Goal: Task Accomplishment & Management: Use online tool/utility

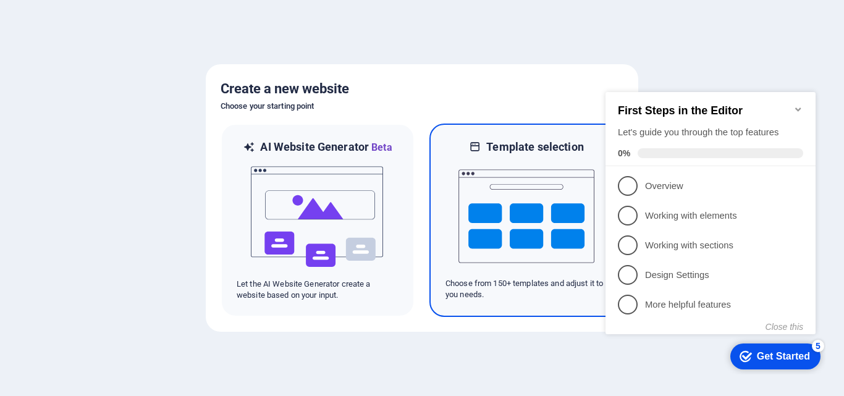
click at [509, 184] on img at bounding box center [527, 216] width 136 height 124
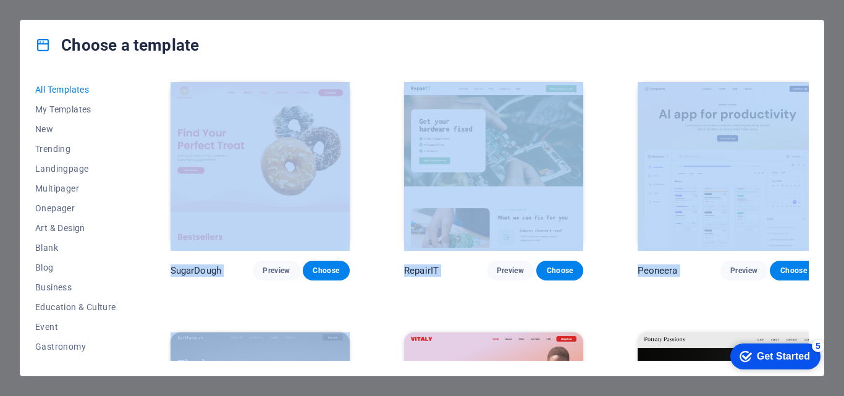
drag, startPoint x: 380, startPoint y: 306, endPoint x: 373, endPoint y: 205, distance: 101.6
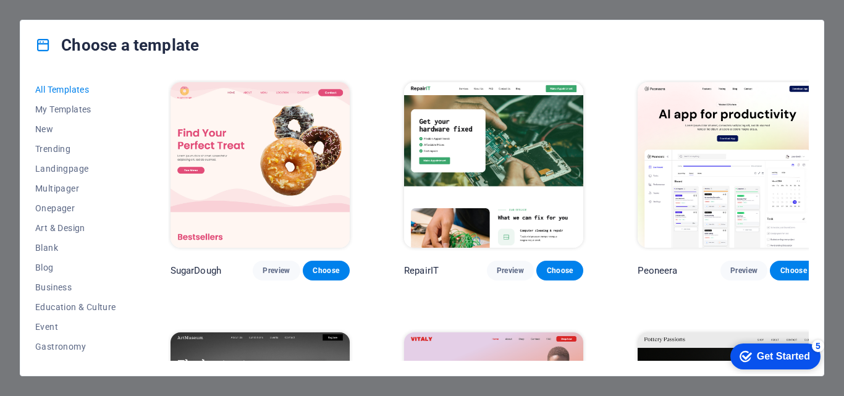
click at [374, 47] on div "Choose a template" at bounding box center [421, 44] width 803 height 49
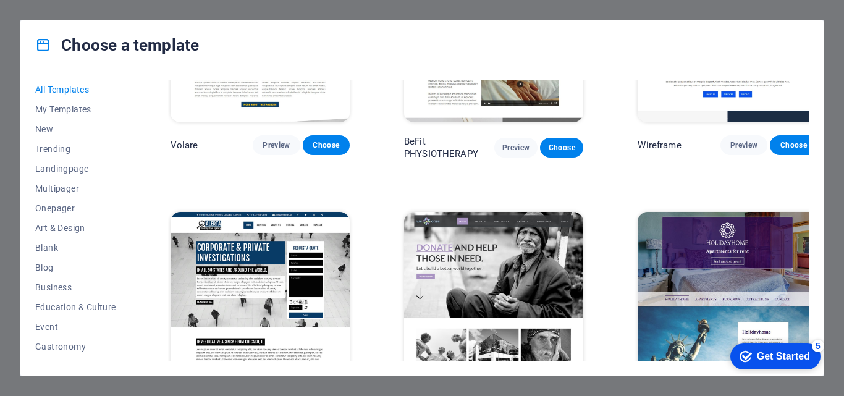
scroll to position [6919, 0]
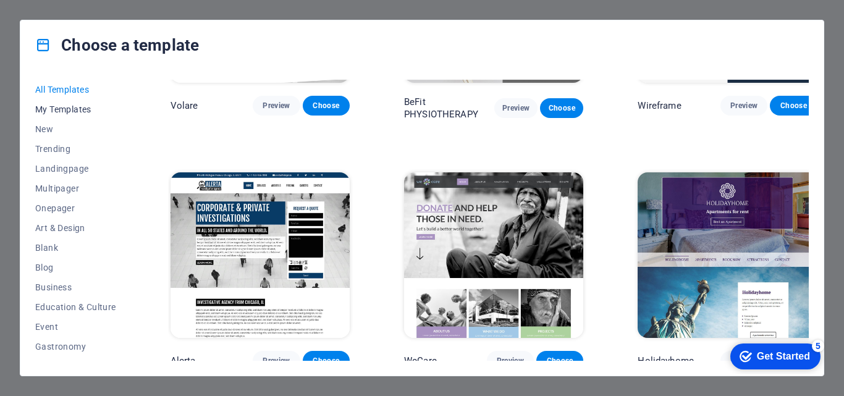
click at [54, 106] on span "My Templates" at bounding box center [75, 109] width 81 height 10
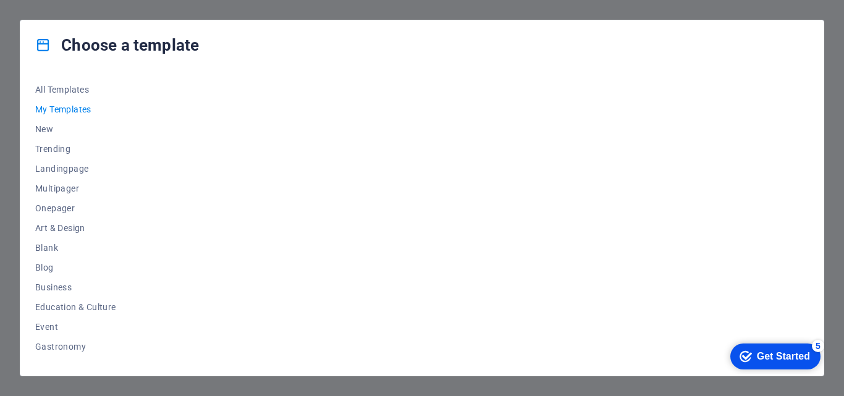
scroll to position [0, 0]
drag, startPoint x: 818, startPoint y: 120, endPoint x: 816, endPoint y: 134, distance: 14.3
click at [816, 134] on div "All Templates My Templates New Trending Landingpage Multipager Onepager Art & D…" at bounding box center [421, 223] width 803 height 306
click at [66, 87] on span "All Templates" at bounding box center [75, 90] width 81 height 10
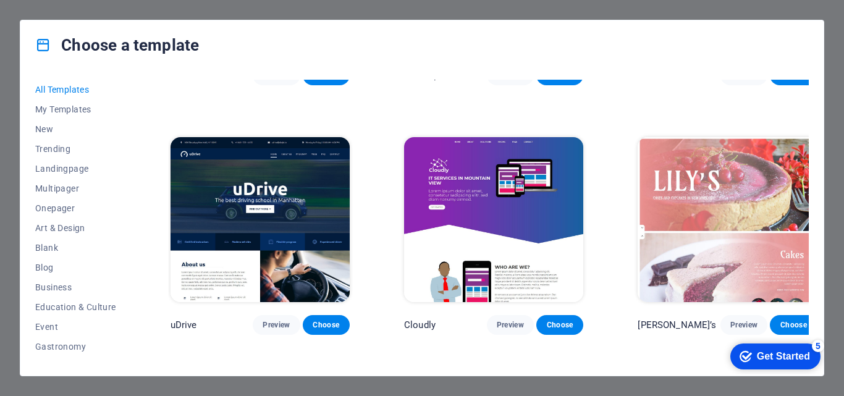
scroll to position [8976, 0]
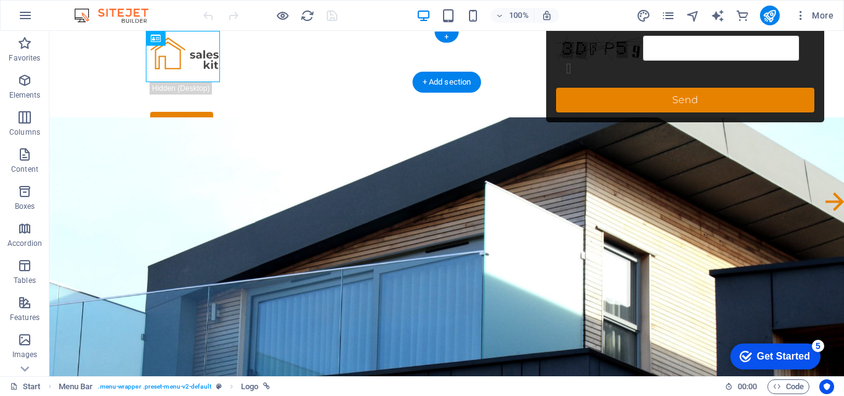
click at [161, 63] on div at bounding box center [446, 56] width 593 height 51
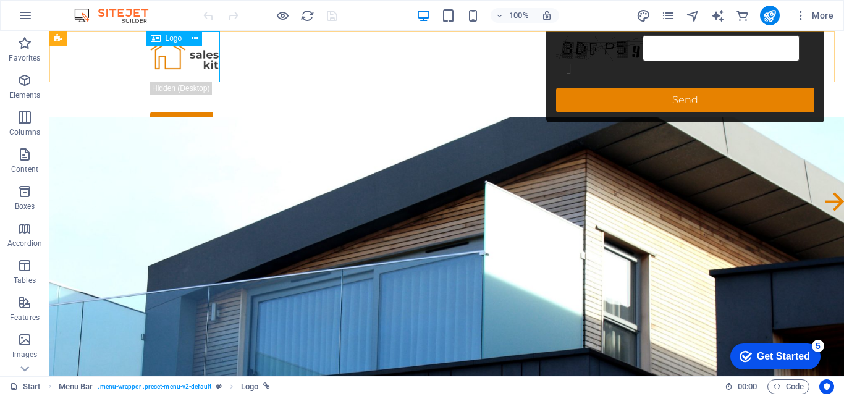
click at [162, 40] on div "Logo" at bounding box center [166, 38] width 41 height 15
click at [162, 39] on div "Logo" at bounding box center [166, 38] width 41 height 15
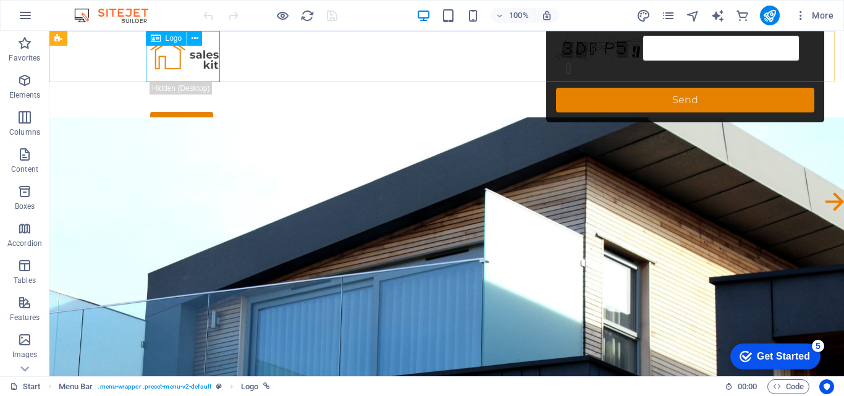
select select "px"
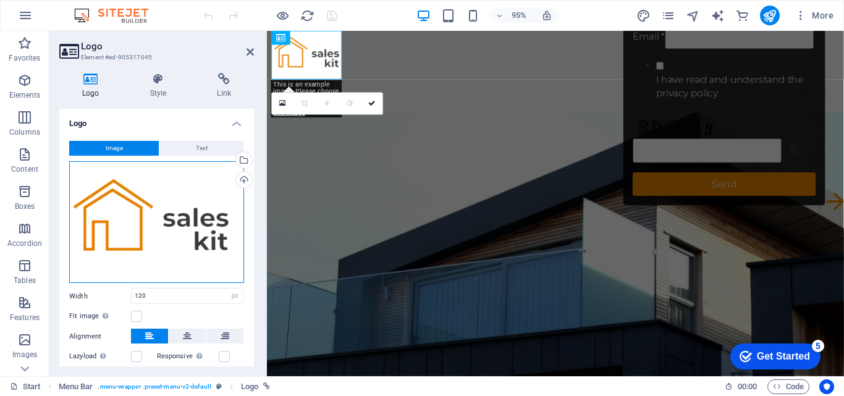
click at [115, 198] on div "Drag files here, click to choose files or select files from Files or our free s…" at bounding box center [156, 222] width 175 height 122
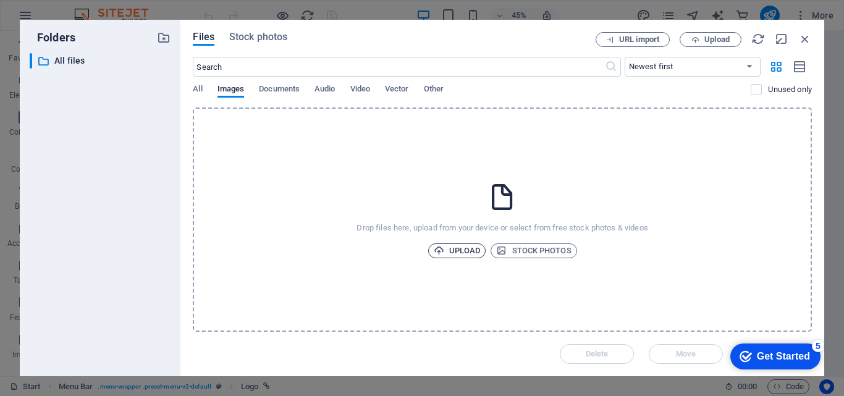
click at [467, 250] on span "Upload" at bounding box center [457, 250] width 47 height 15
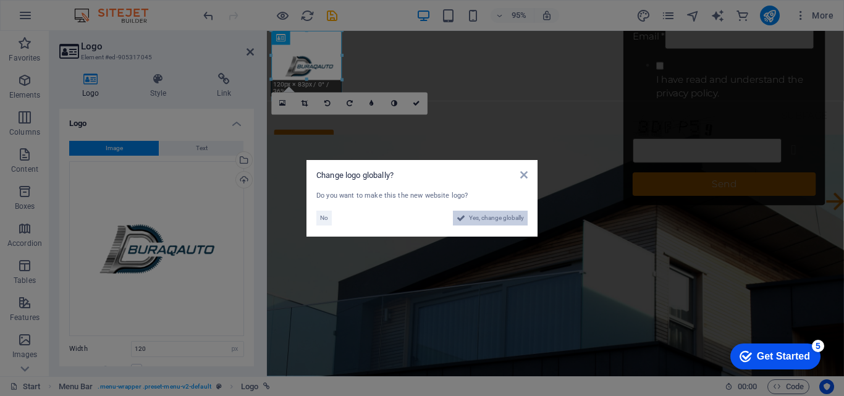
drag, startPoint x: 343, startPoint y: 378, endPoint x: 466, endPoint y: 216, distance: 202.8
click at [466, 216] on button "Yes, change globally" at bounding box center [490, 218] width 75 height 15
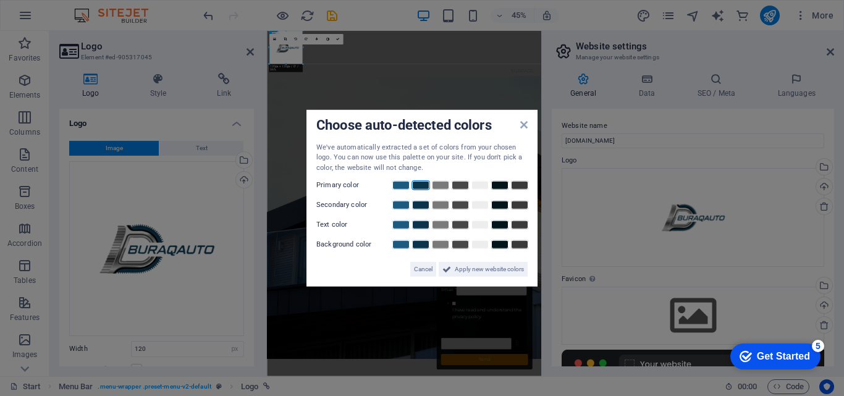
click at [418, 183] on link at bounding box center [421, 185] width 19 height 10
click at [400, 186] on link at bounding box center [401, 185] width 19 height 10
click at [433, 185] on link at bounding box center [440, 185] width 19 height 10
click at [407, 187] on link at bounding box center [401, 185] width 19 height 10
click at [416, 187] on link at bounding box center [421, 185] width 19 height 10
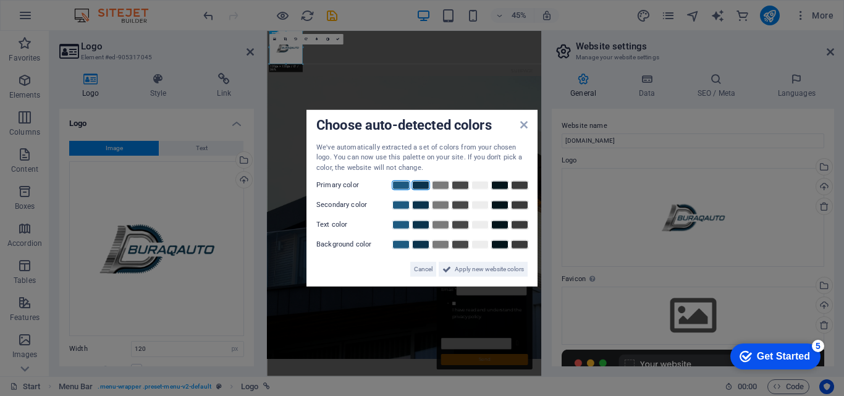
click at [407, 186] on link at bounding box center [401, 185] width 19 height 10
click at [420, 205] on link at bounding box center [421, 205] width 19 height 10
click at [481, 246] on link at bounding box center [480, 245] width 19 height 10
click at [423, 242] on link at bounding box center [421, 245] width 19 height 10
click at [479, 245] on link at bounding box center [480, 245] width 19 height 10
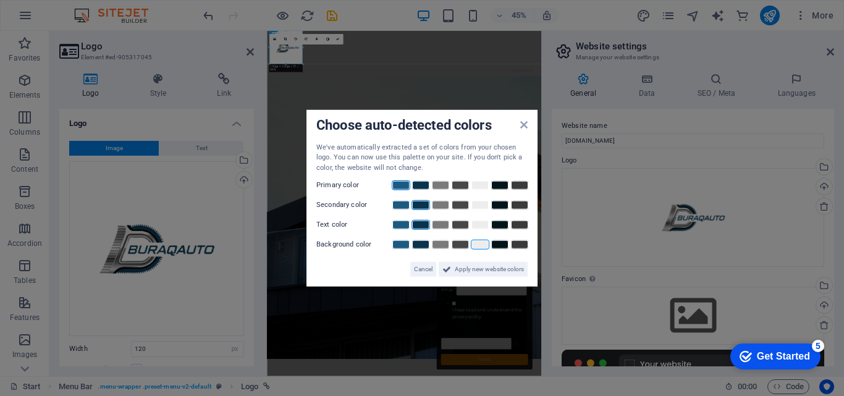
click at [423, 226] on link at bounding box center [421, 225] width 19 height 10
click at [497, 224] on link at bounding box center [500, 225] width 19 height 10
click at [464, 269] on span "Apply new website colors" at bounding box center [489, 269] width 69 height 15
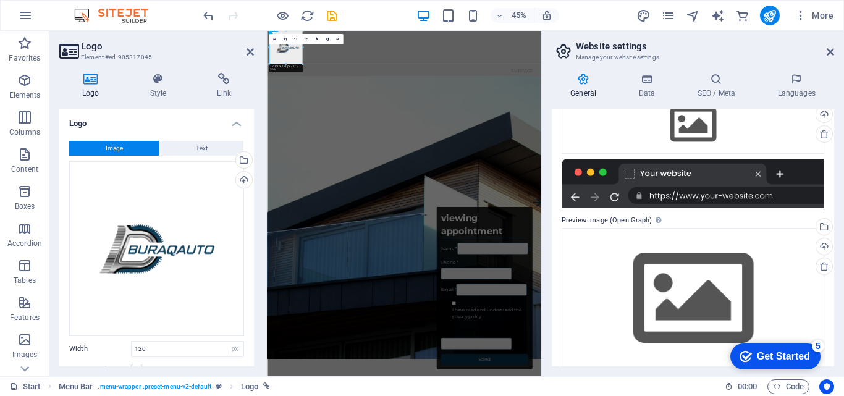
scroll to position [204, 0]
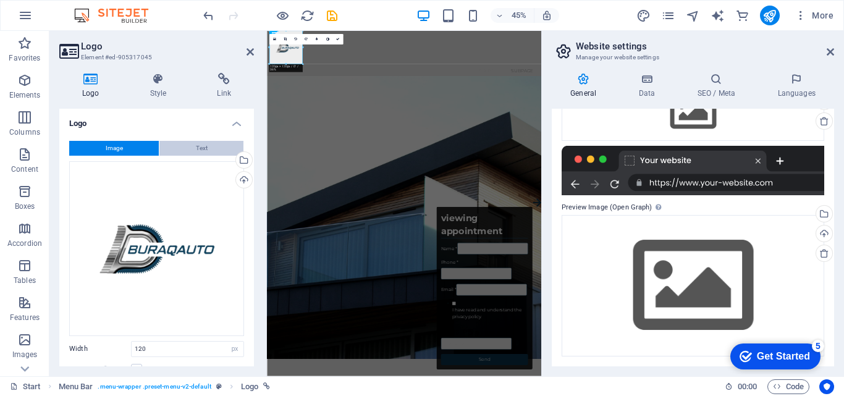
click at [177, 148] on button "Text" at bounding box center [201, 148] width 84 height 15
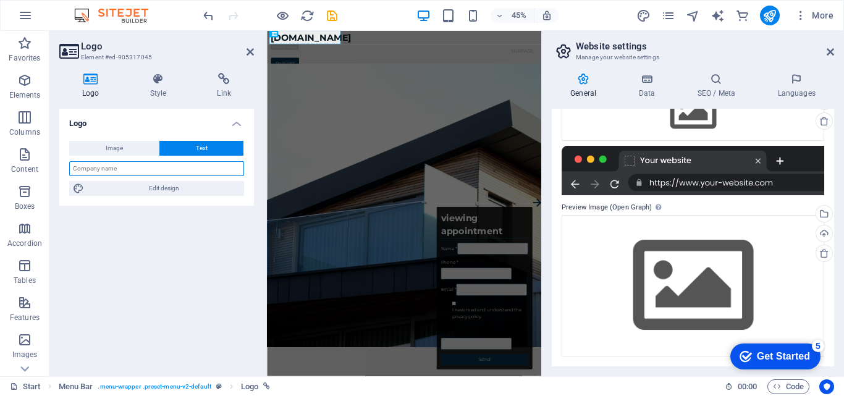
click at [136, 167] on input "text" at bounding box center [156, 168] width 175 height 15
type input "BURAQ AUTO PARTS"
click at [154, 84] on icon at bounding box center [158, 79] width 62 height 12
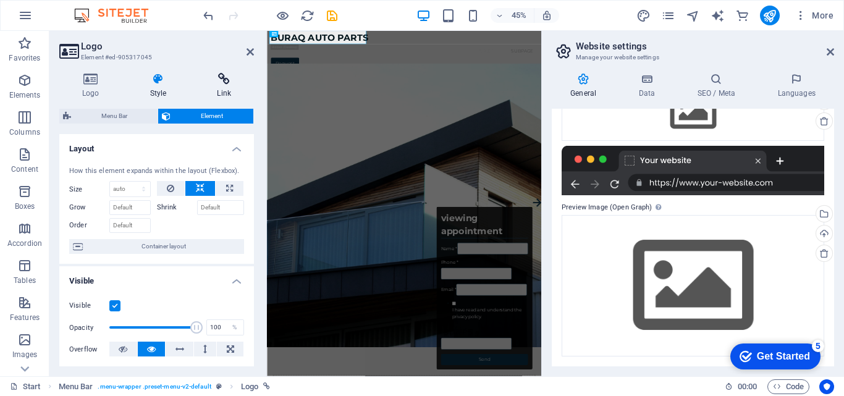
click at [223, 84] on icon at bounding box center [224, 79] width 60 height 12
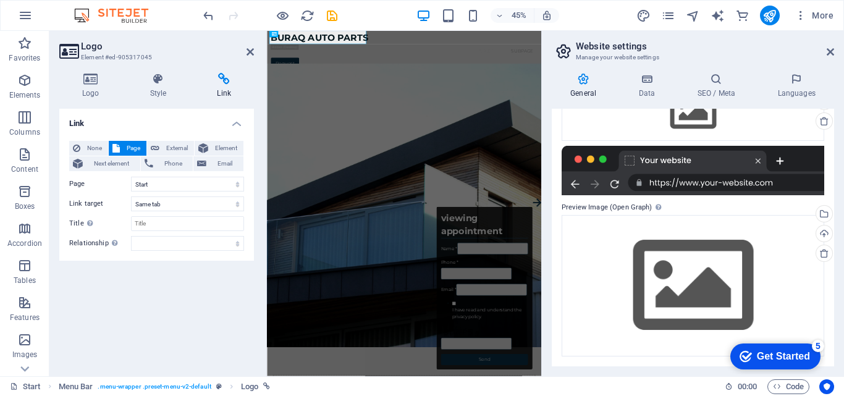
click at [785, 353] on div "Get Started" at bounding box center [783, 356] width 53 height 11
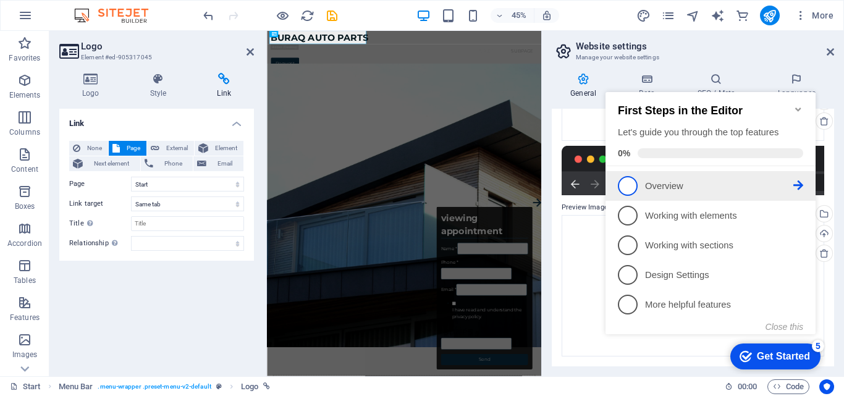
click at [631, 185] on span "1" at bounding box center [628, 186] width 20 height 20
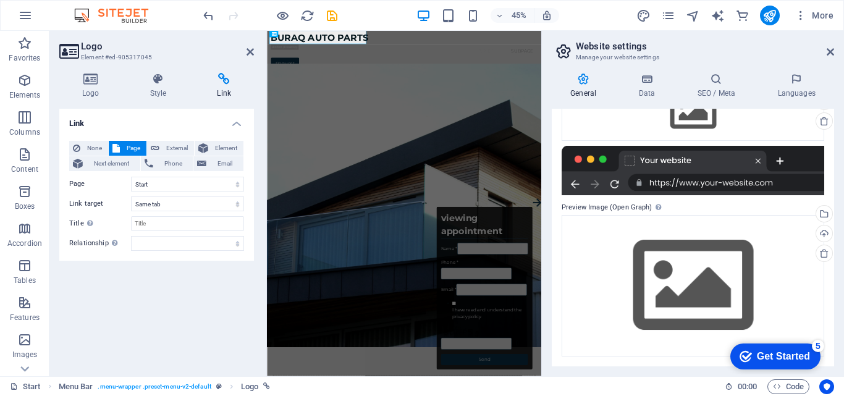
scroll to position [0, 0]
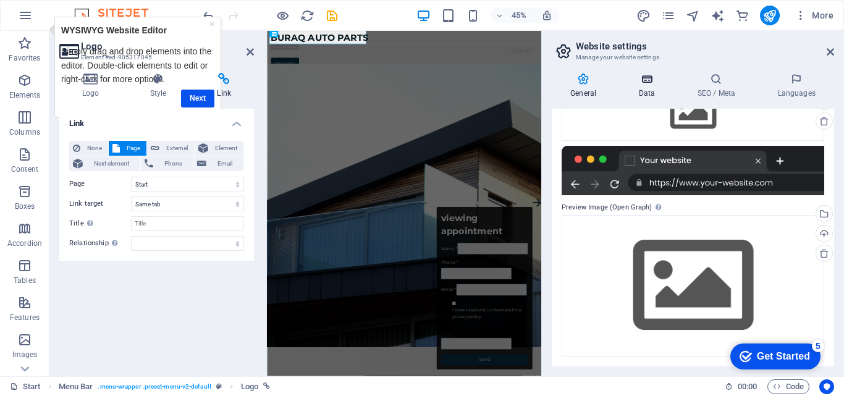
click at [636, 75] on icon at bounding box center [647, 79] width 54 height 12
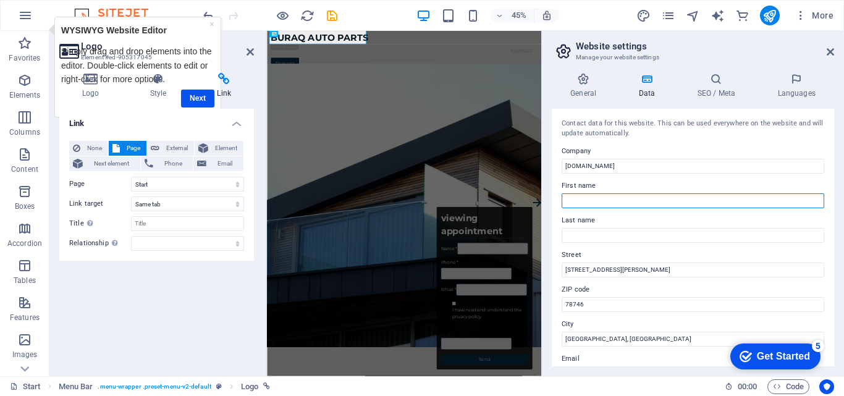
click at [613, 196] on input "First name" at bounding box center [693, 200] width 263 height 15
type input "Buraq"
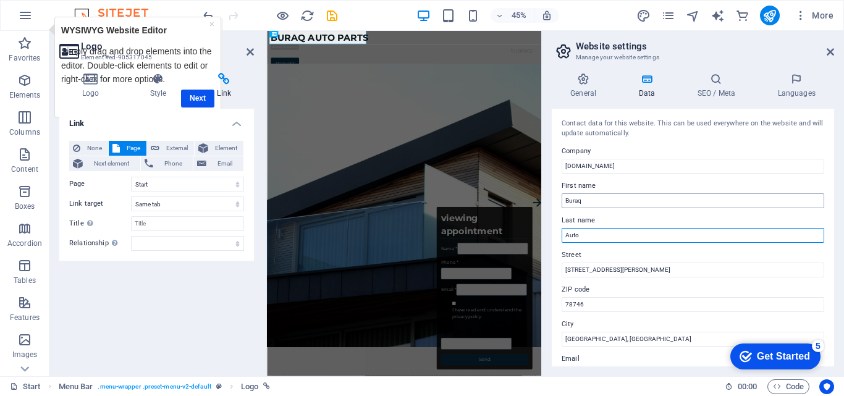
type input "Auto"
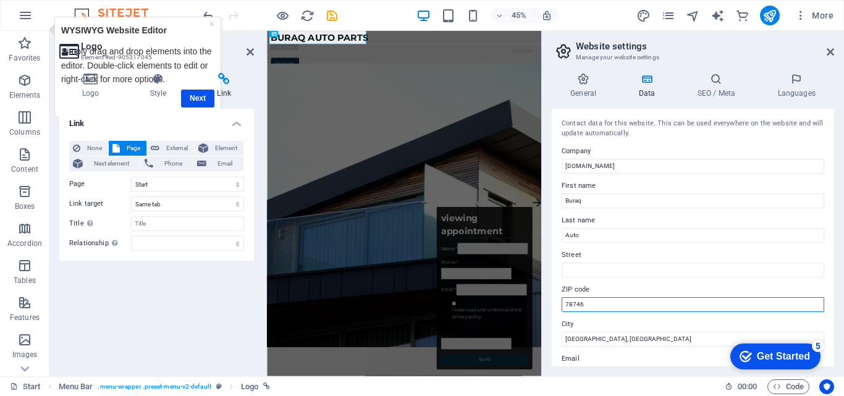
click at [598, 307] on input "78746" at bounding box center [693, 304] width 263 height 15
type input "7"
type input "54600"
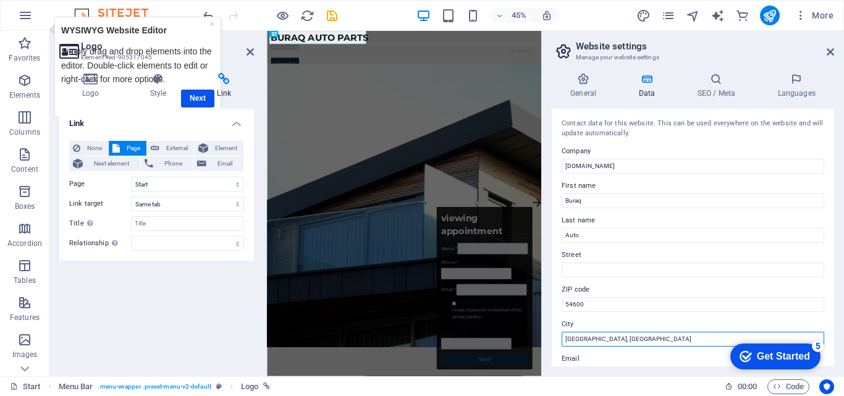
drag, startPoint x: 594, startPoint y: 337, endPoint x: 547, endPoint y: 350, distance: 48.6
click at [547, 350] on div "General Data SEO / Meta Languages Website name buraqauto.com Logo Drag files he…" at bounding box center [693, 219] width 302 height 313
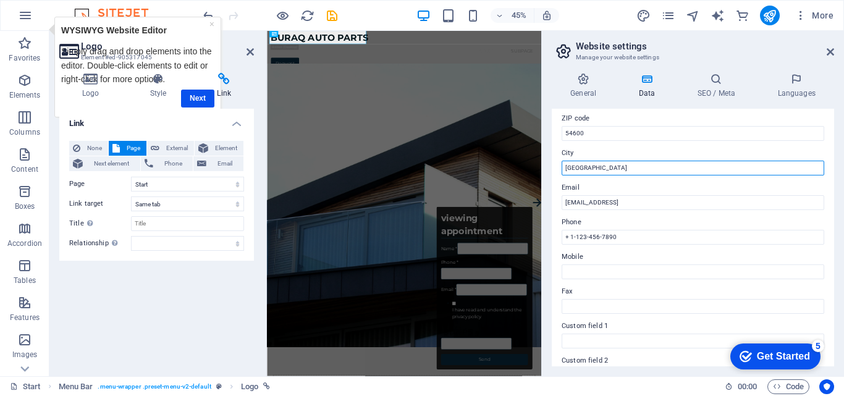
scroll to position [172, 0]
type input "lahore"
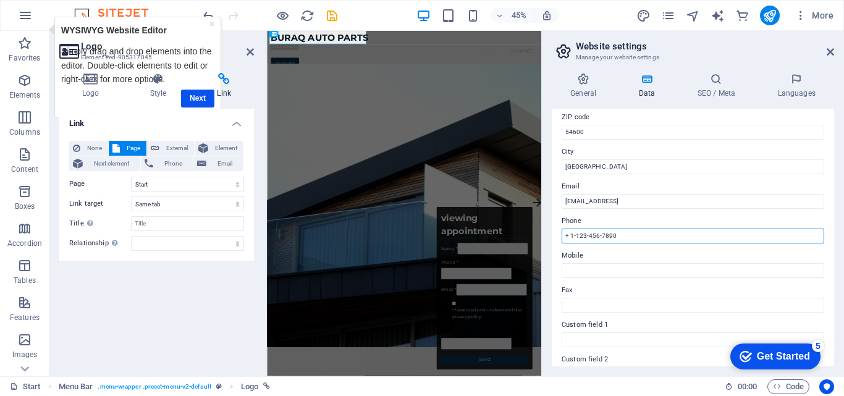
click at [630, 234] on input "+ 1-123-456-7890" at bounding box center [693, 236] width 263 height 15
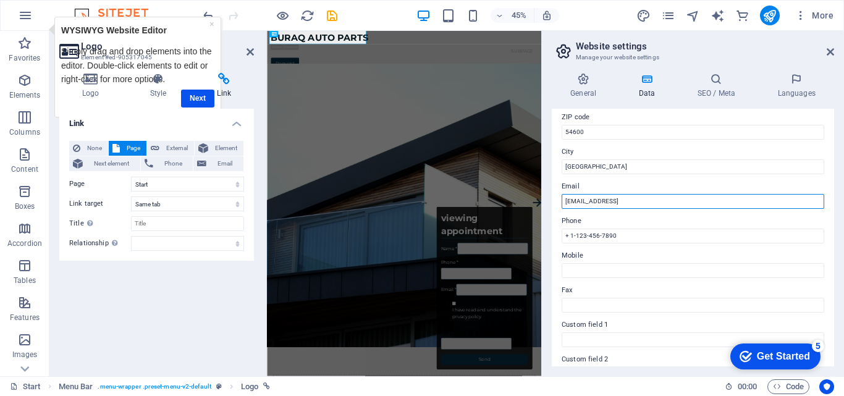
drag, startPoint x: 708, startPoint y: 198, endPoint x: 549, endPoint y: 209, distance: 159.8
click at [549, 209] on div "General Data SEO / Meta Languages Website name buraqauto.com Logo Drag files he…" at bounding box center [693, 219] width 302 height 313
type input "sales@buraqauto.com"
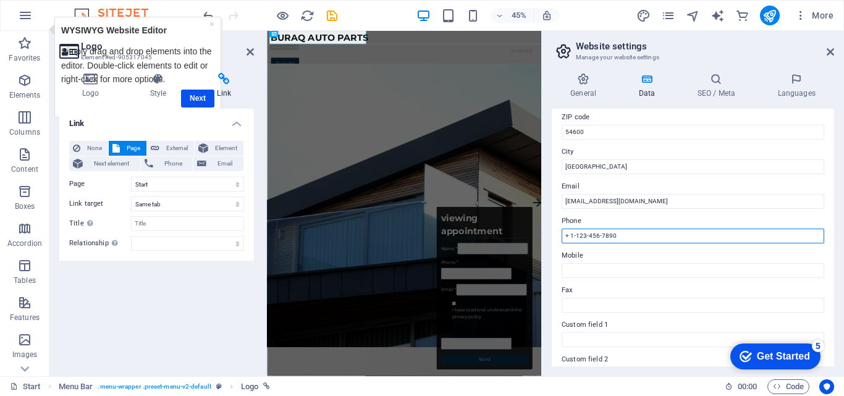
drag, startPoint x: 892, startPoint y: 266, endPoint x: 868, endPoint y: 492, distance: 227.4
drag, startPoint x: 615, startPoint y: 230, endPoint x: 556, endPoint y: 242, distance: 61.0
click at [556, 242] on div "Contact data for this website. This can be used everywhere on the website and w…" at bounding box center [693, 238] width 282 height 258
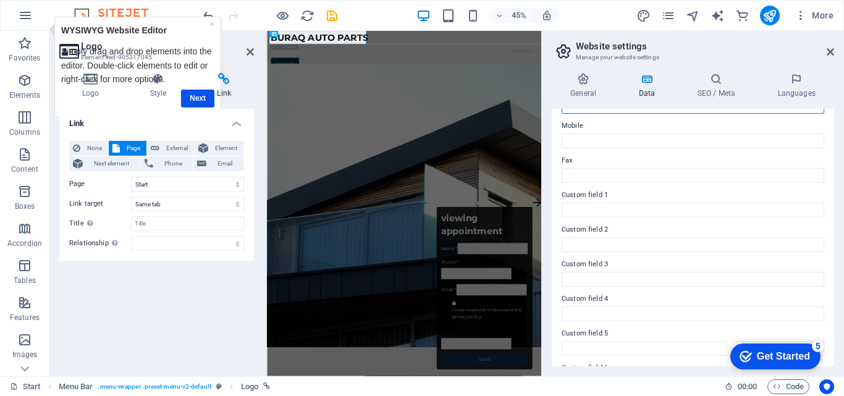
scroll to position [336, 0]
click at [785, 358] on div "Get Started" at bounding box center [783, 356] width 53 height 11
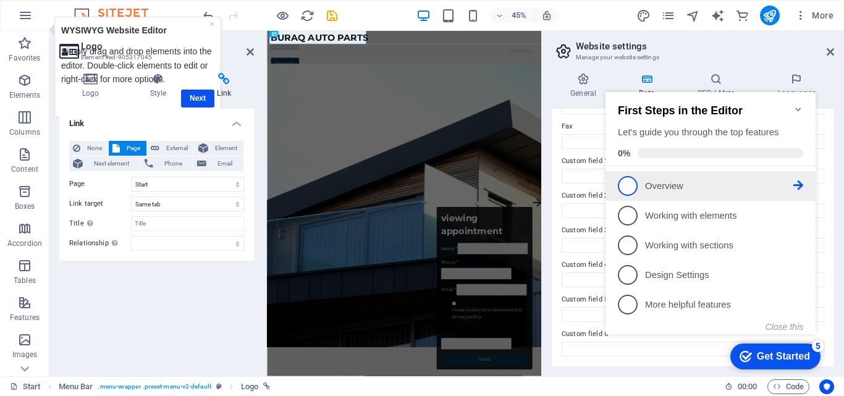
click at [631, 189] on span "1" at bounding box center [628, 186] width 20 height 20
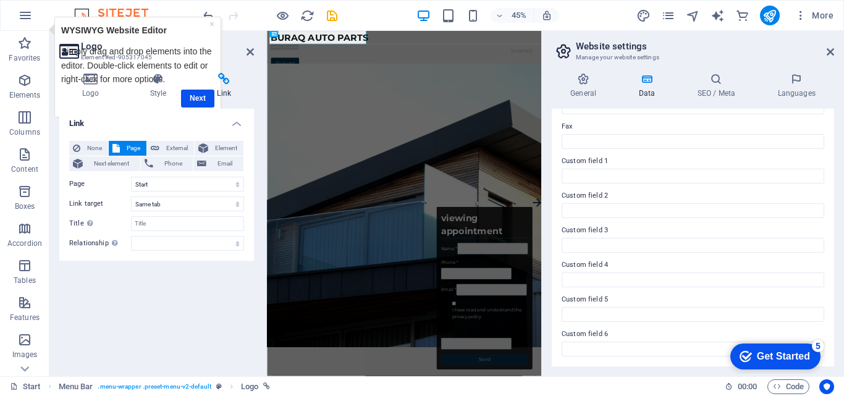
click at [768, 361] on div "Get Started" at bounding box center [783, 356] width 53 height 11
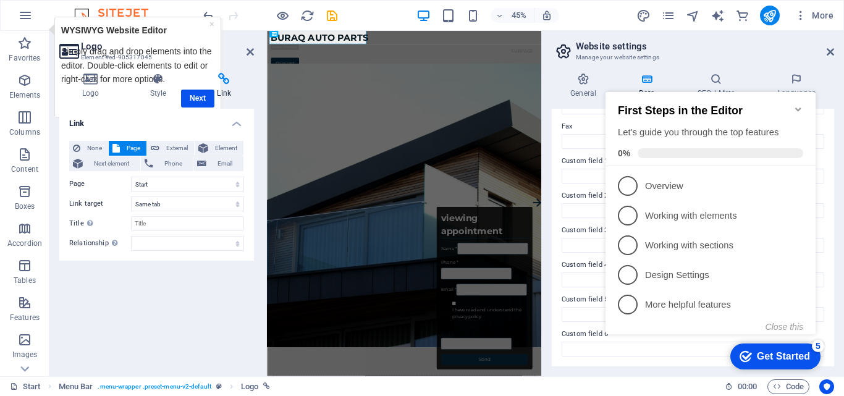
click at [696, 76] on div "checkmark Get Started 5 First Steps in the Editor Let's guide you through the t…" at bounding box center [713, 224] width 225 height 300
click at [715, 66] on div "General Data SEO / Meta Languages Website name buraqauto.com Logo Drag files he…" at bounding box center [693, 219] width 302 height 313
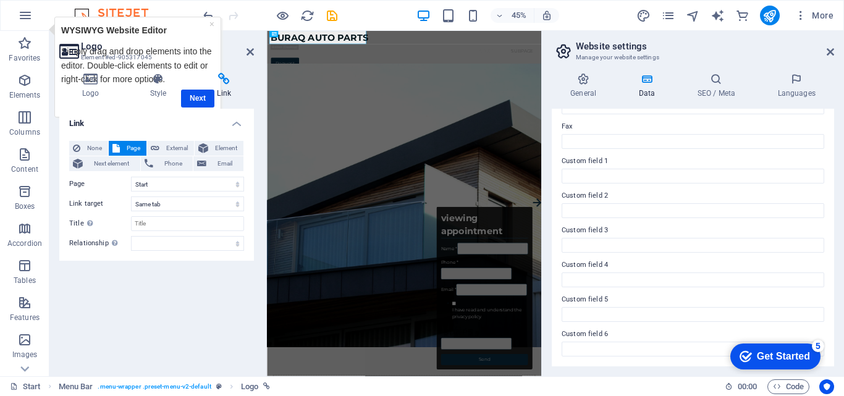
click at [721, 337] on html "checkmark Get Started 5 First Steps in the Editor Let's guide you through the t…" at bounding box center [773, 355] width 105 height 37
click at [715, 80] on icon at bounding box center [715, 79] width 75 height 12
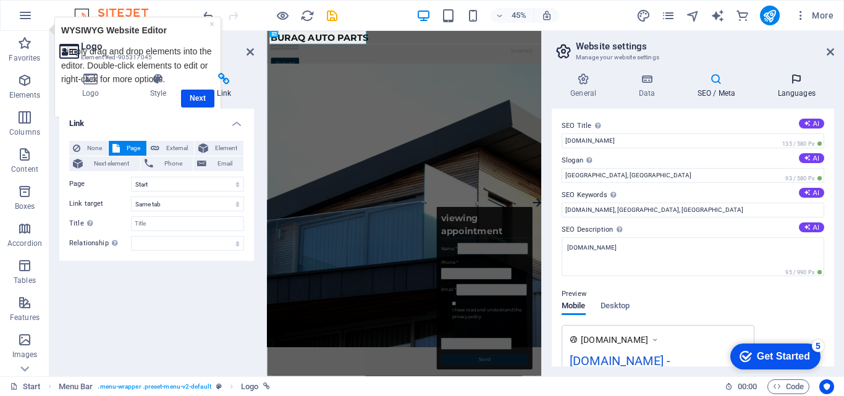
click at [794, 92] on h4 "Languages" at bounding box center [796, 86] width 75 height 26
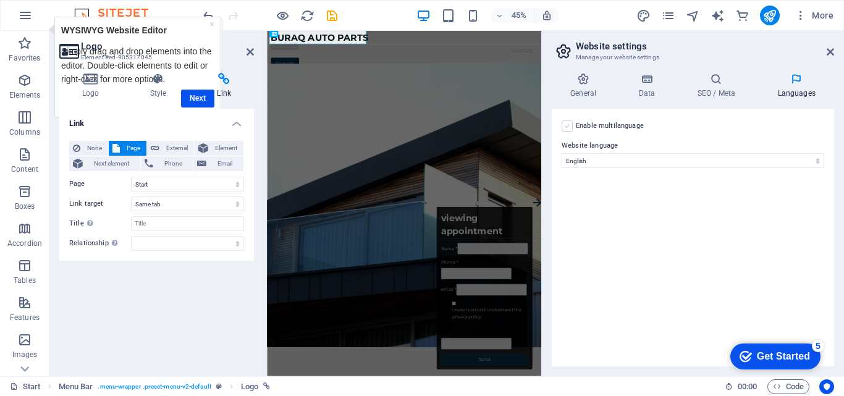
click at [567, 128] on label at bounding box center [567, 125] width 11 height 11
click at [0, 0] on input "Enable multilanguage To disable multilanguage delete all languages until only o…" at bounding box center [0, 0] width 0 height 0
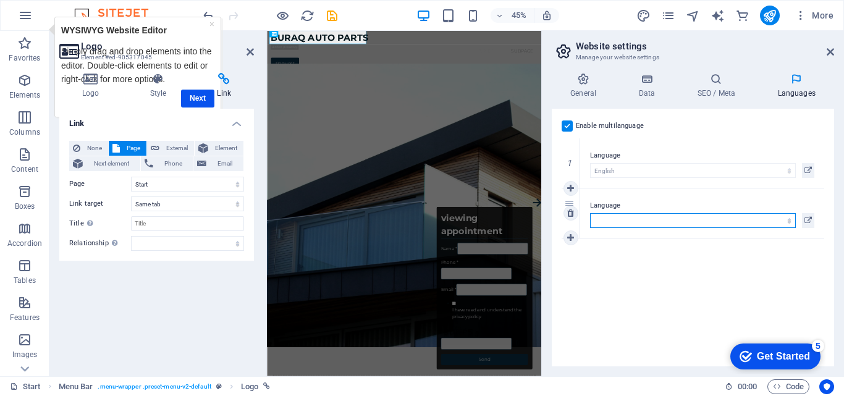
click at [724, 218] on select "Abkhazian Afar Afrikaans Akan Albanian Amharic Arabic Aragonese Armenian Assame…" at bounding box center [693, 220] width 206 height 15
select select "6"
click at [641, 219] on select "Abkhazian Afar Afrikaans Akan Albanian Amharic Arabic Aragonese Armenian Assame…" at bounding box center [693, 220] width 206 height 15
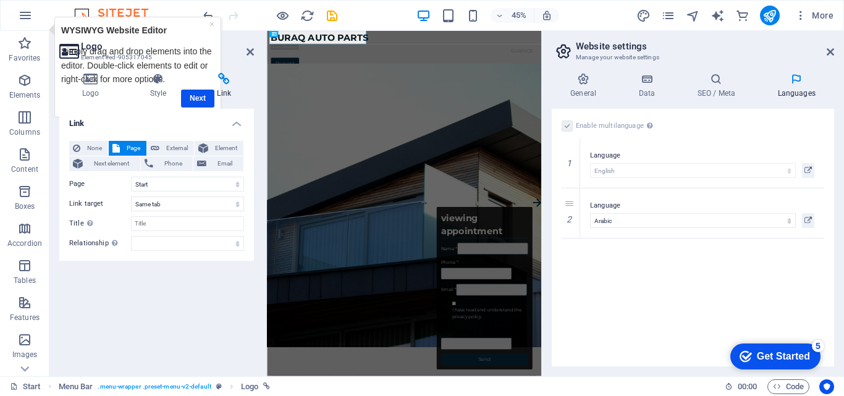
click at [566, 126] on label at bounding box center [567, 125] width 11 height 11
click at [562, 159] on div "1" at bounding box center [571, 162] width 19 height 49
click at [567, 237] on icon at bounding box center [570, 238] width 7 height 9
select select
click at [637, 307] on div "Enable multilanguage To disable multilanguage delete all languages until only o…" at bounding box center [693, 238] width 282 height 258
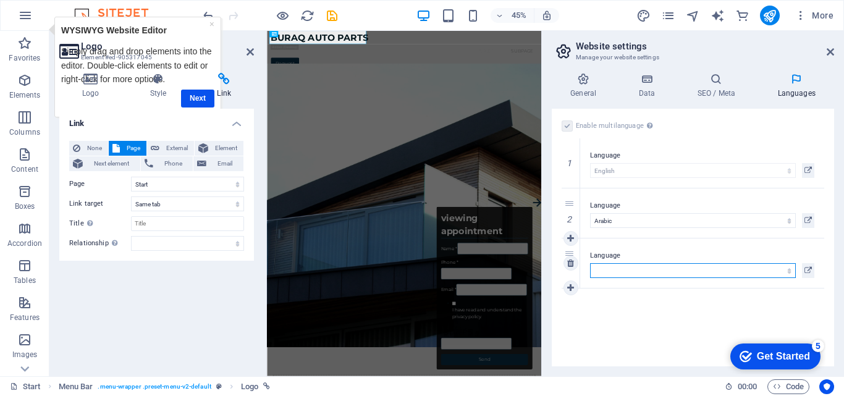
click at [602, 272] on select "Abkhazian Afar Afrikaans Akan Albanian Amharic Arabic Aragonese Armenian Assame…" at bounding box center [693, 270] width 206 height 15
click at [607, 308] on div "Enable multilanguage To disable multilanguage delete all languages until only o…" at bounding box center [693, 238] width 282 height 258
click at [790, 351] on div "Get Started" at bounding box center [783, 356] width 53 height 11
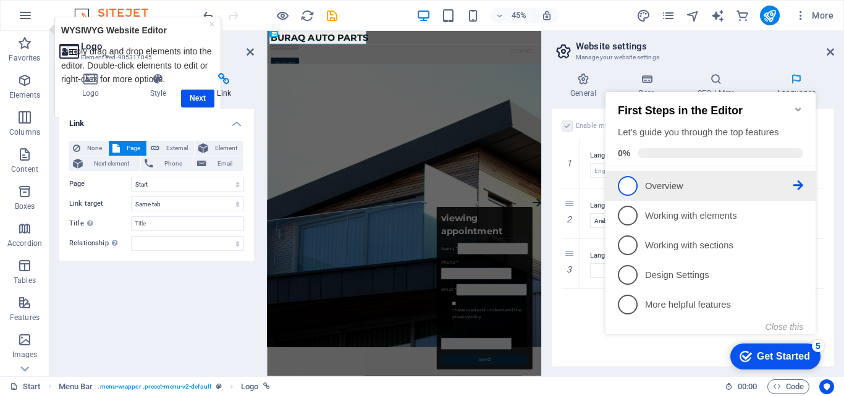
click at [626, 184] on span "1" at bounding box center [628, 186] width 20 height 20
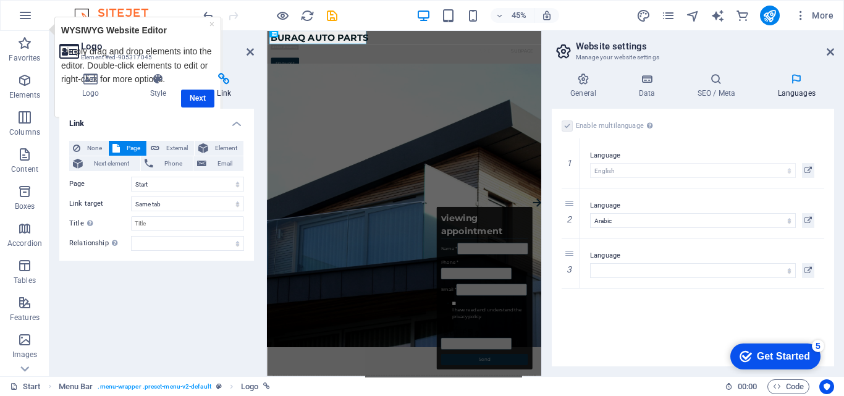
click at [768, 352] on div "Get Started" at bounding box center [783, 356] width 53 height 11
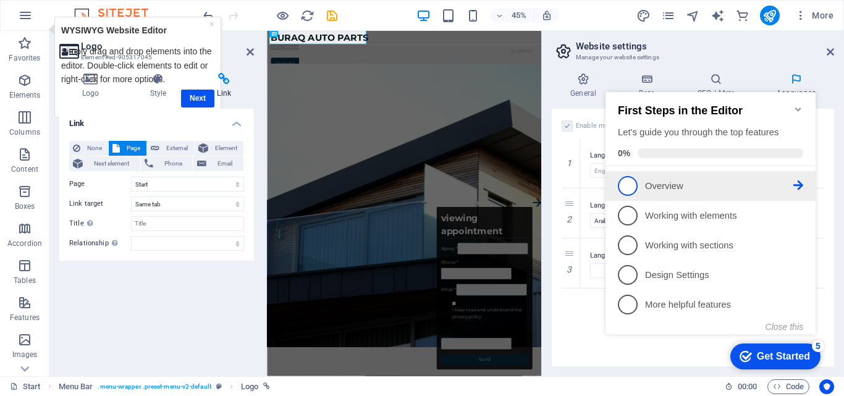
click at [797, 182] on icon at bounding box center [798, 185] width 10 height 10
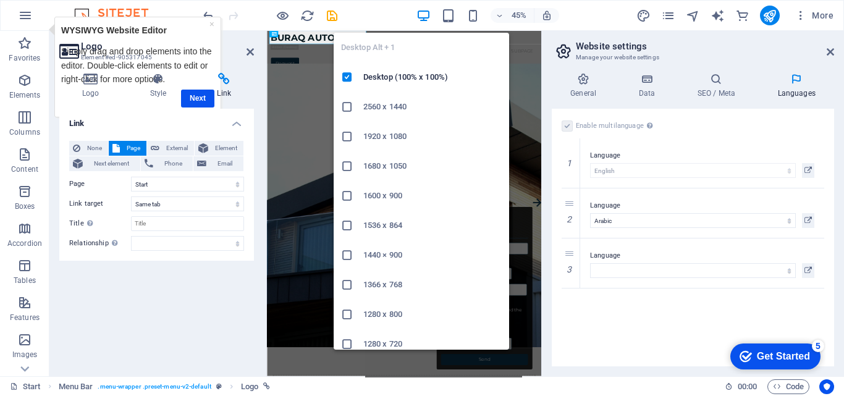
click at [373, 340] on h6 "1280 x 720" at bounding box center [432, 344] width 138 height 15
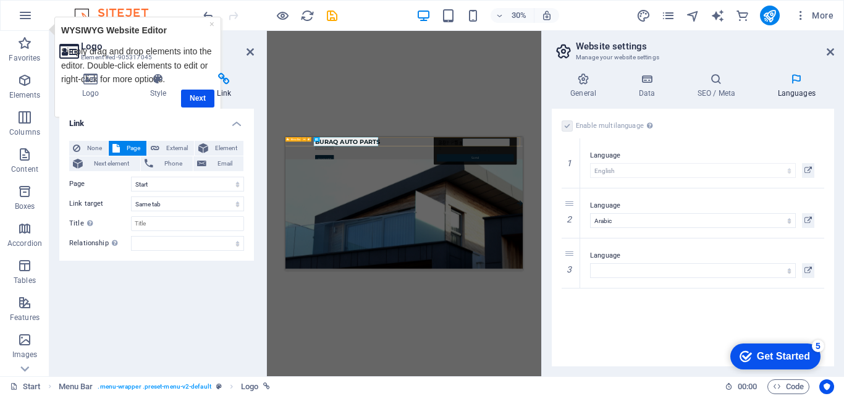
click at [292, 138] on span "Menu Bar" at bounding box center [296, 139] width 10 height 2
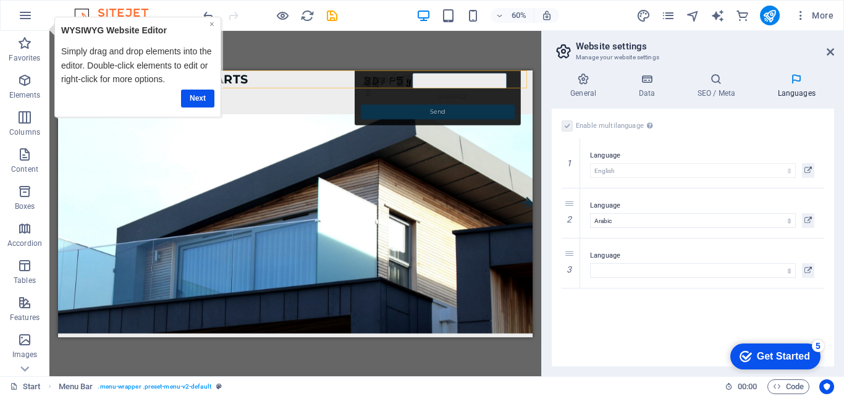
click at [211, 27] on link "×" at bounding box center [211, 24] width 5 height 10
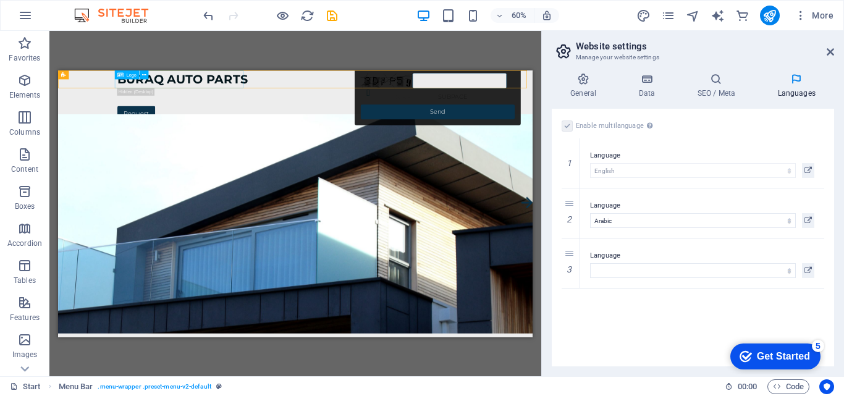
click at [123, 77] on div "Logo" at bounding box center [127, 74] width 25 height 9
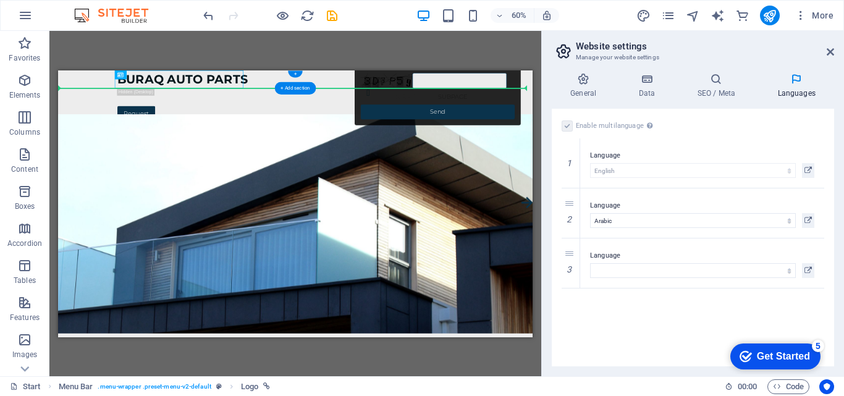
drag, startPoint x: 181, startPoint y: 146, endPoint x: 98, endPoint y: 90, distance: 100.4
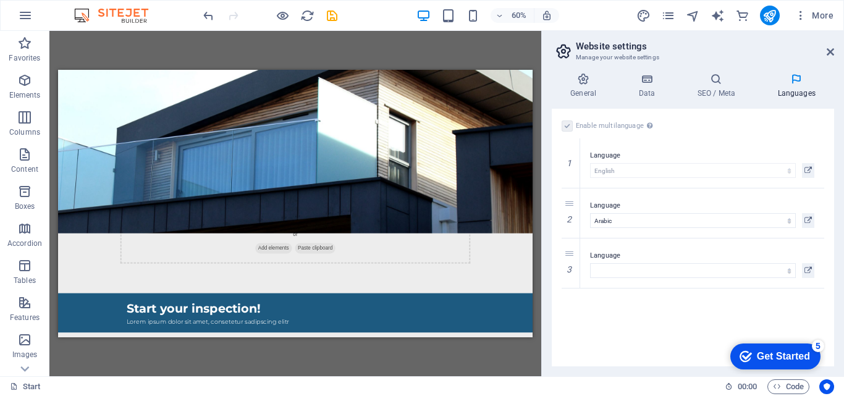
scroll to position [276, 0]
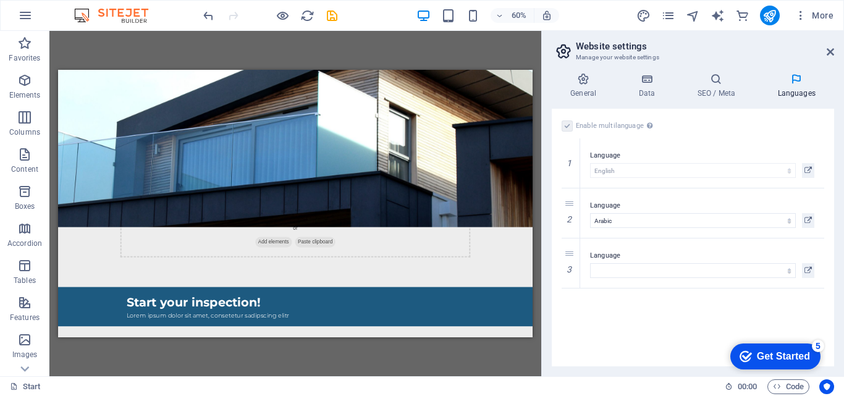
drag, startPoint x: 843, startPoint y: 102, endPoint x: 602, endPoint y: 180, distance: 253.4
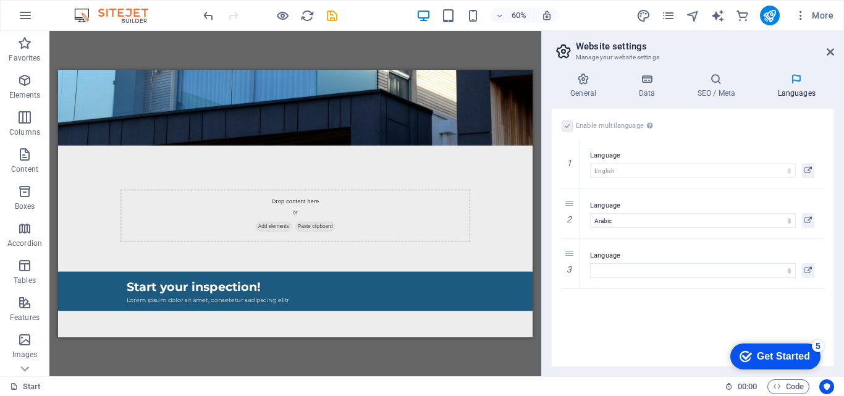
scroll to position [0, 0]
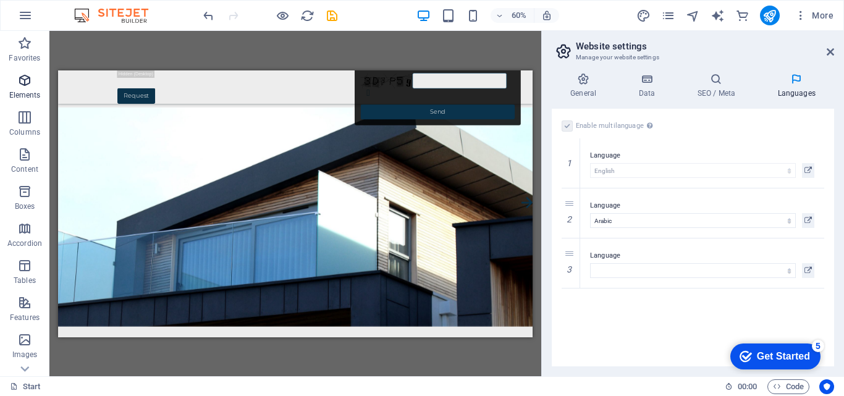
click at [20, 87] on icon "button" at bounding box center [24, 80] width 15 height 15
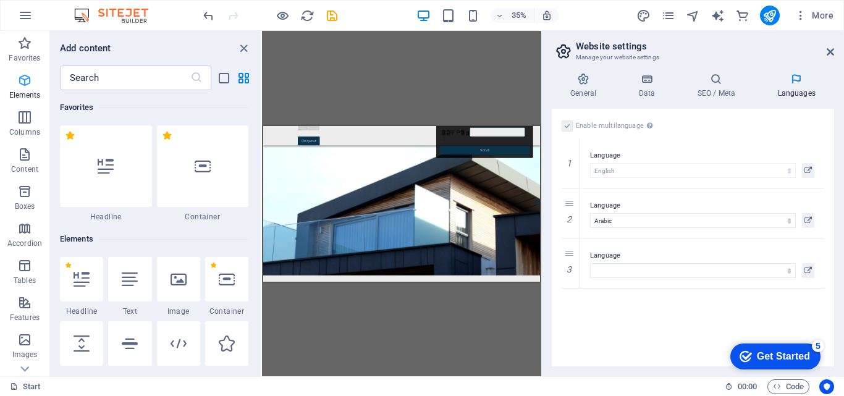
click at [26, 80] on icon "button" at bounding box center [24, 80] width 15 height 15
click at [27, 152] on icon "button" at bounding box center [24, 154] width 15 height 15
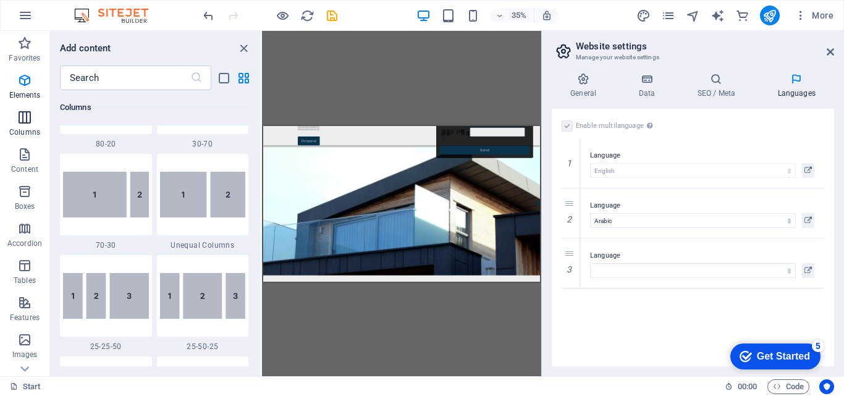
scroll to position [2162, 0]
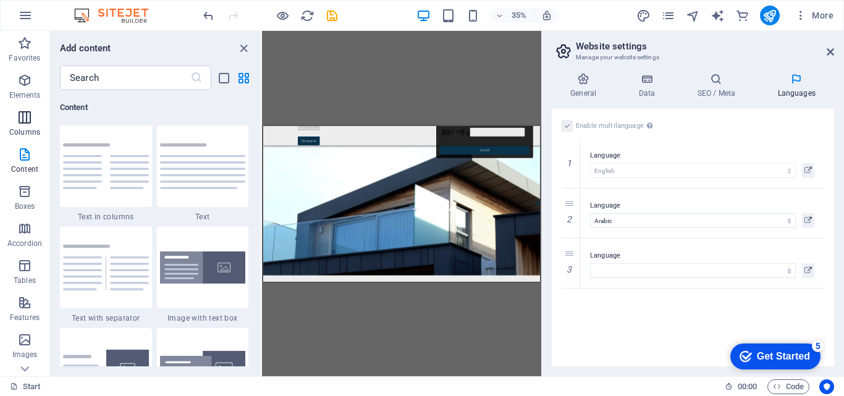
click at [27, 117] on icon "button" at bounding box center [24, 117] width 15 height 15
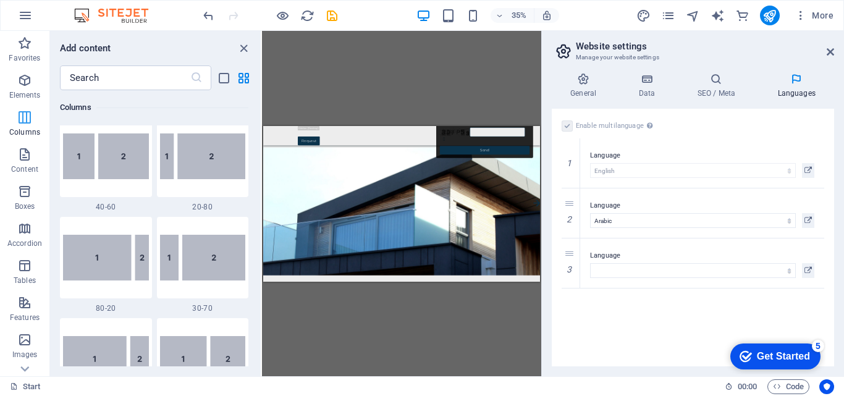
scroll to position [612, 0]
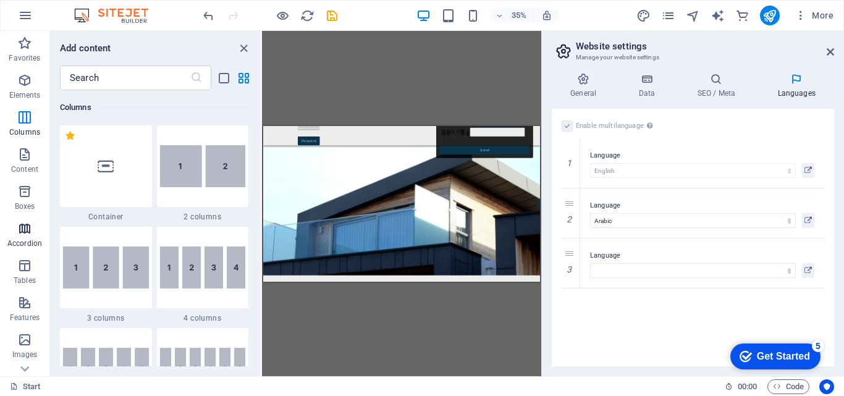
click at [28, 232] on icon "button" at bounding box center [24, 228] width 15 height 15
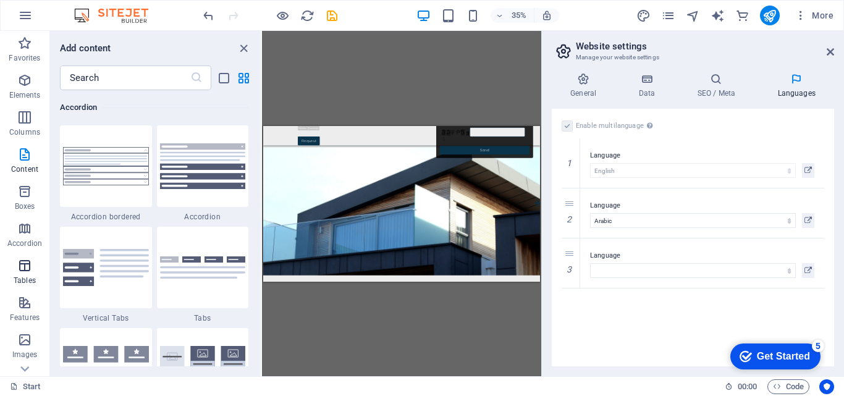
click at [25, 263] on icon "button" at bounding box center [24, 265] width 15 height 15
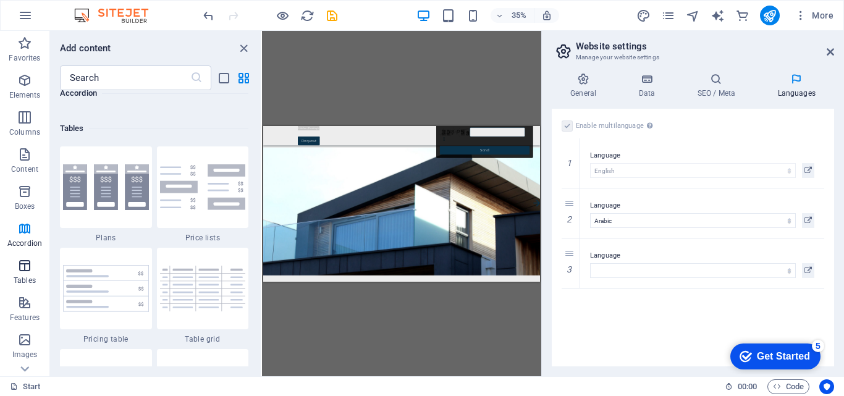
scroll to position [4280, 0]
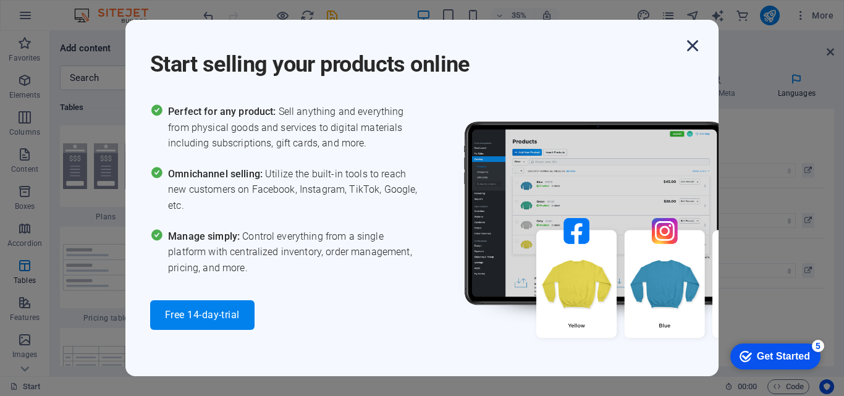
click at [691, 47] on icon "button" at bounding box center [693, 46] width 22 height 22
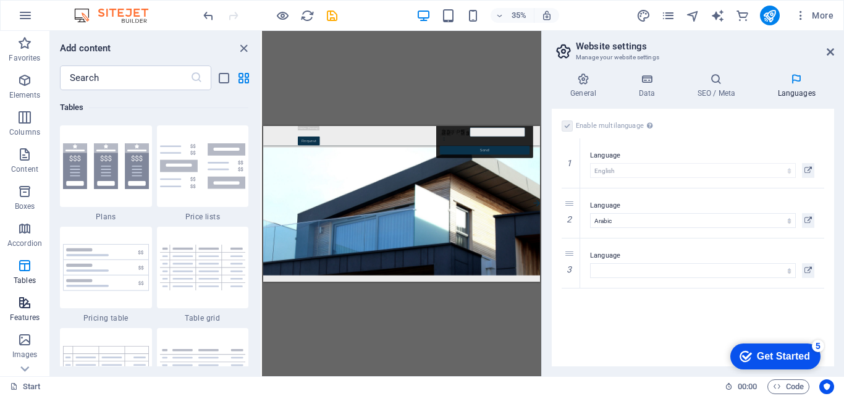
click at [19, 303] on icon "button" at bounding box center [24, 302] width 15 height 15
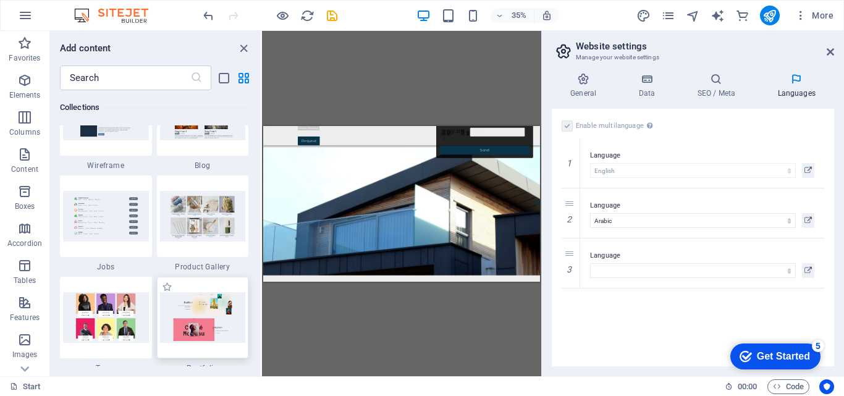
scroll to position [11337, 0]
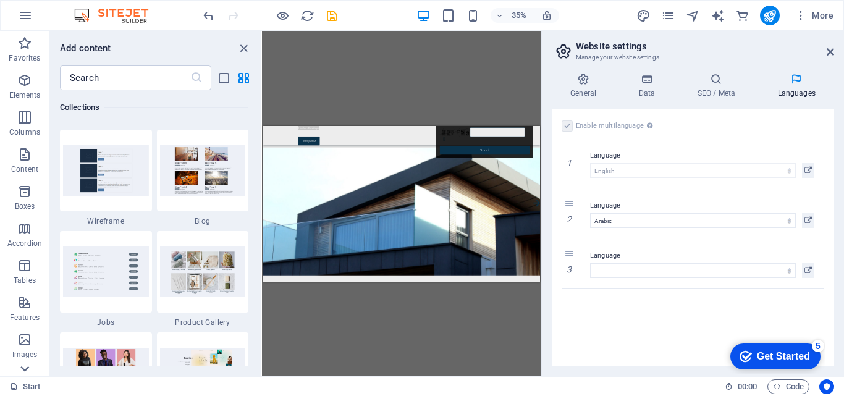
click at [20, 368] on icon at bounding box center [24, 368] width 17 height 17
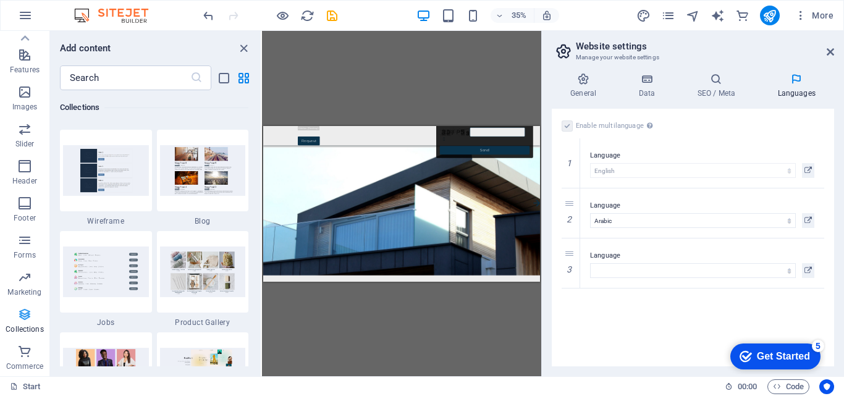
click at [25, 311] on icon "button" at bounding box center [24, 314] width 15 height 15
click at [24, 311] on icon "button" at bounding box center [24, 314] width 15 height 15
drag, startPoint x: 776, startPoint y: 353, endPoint x: 896, endPoint y: 604, distance: 278.0
click at [776, 353] on div "Get Started" at bounding box center [783, 356] width 53 height 11
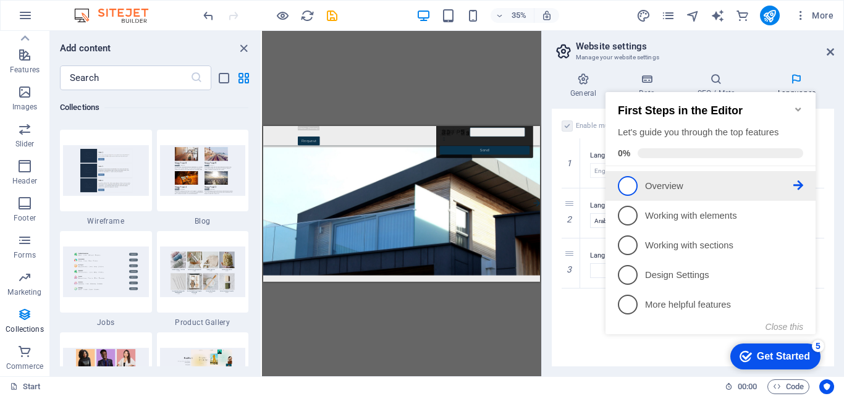
click at [626, 187] on span "1" at bounding box center [628, 186] width 20 height 20
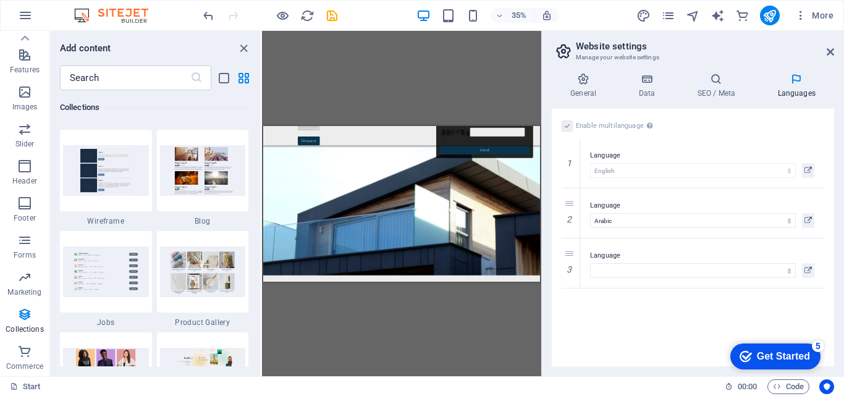
scroll to position [0, 0]
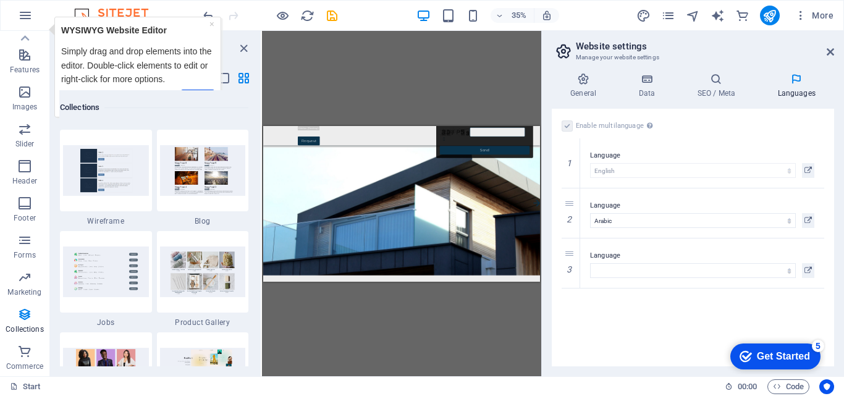
click at [105, 62] on p "Simply drag and drop elements into the editor. Double-click elements to edit or…" at bounding box center [137, 64] width 153 height 41
click at [28, 38] on icon at bounding box center [25, 38] width 9 height 6
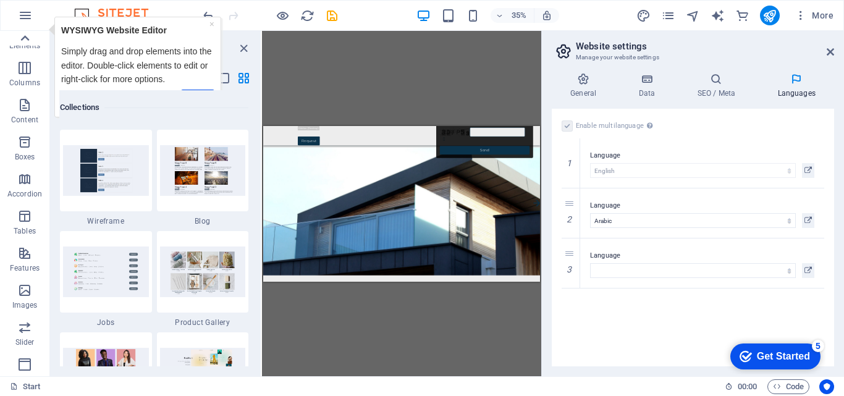
click at [28, 38] on icon at bounding box center [25, 38] width 9 height 6
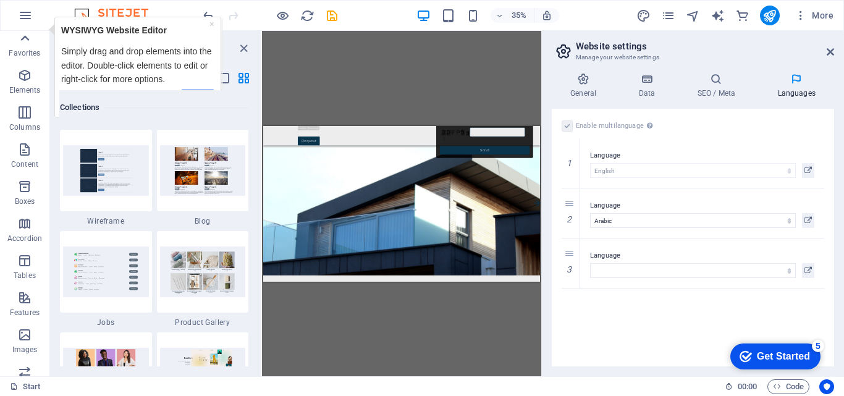
scroll to position [0, 0]
click at [28, 38] on div "Favorites Elements Columns Content Boxes Accordion Tables Features Images Slide…" at bounding box center [24, 203] width 49 height 345
click at [29, 84] on icon "button" at bounding box center [24, 80] width 15 height 15
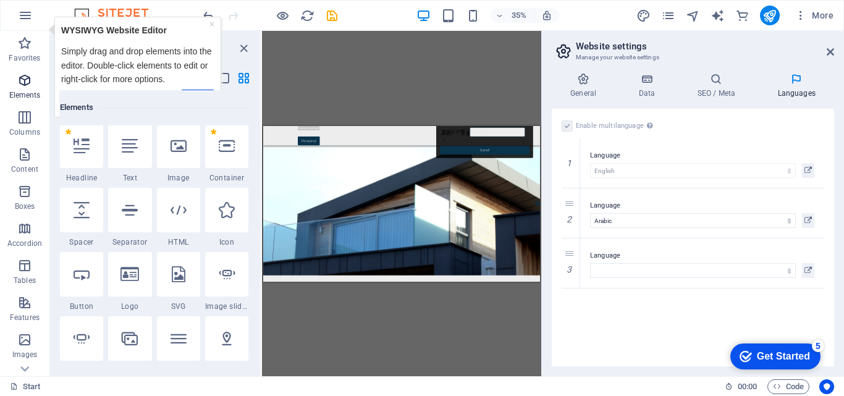
scroll to position [132, 0]
click at [84, 148] on icon at bounding box center [82, 148] width 16 height 16
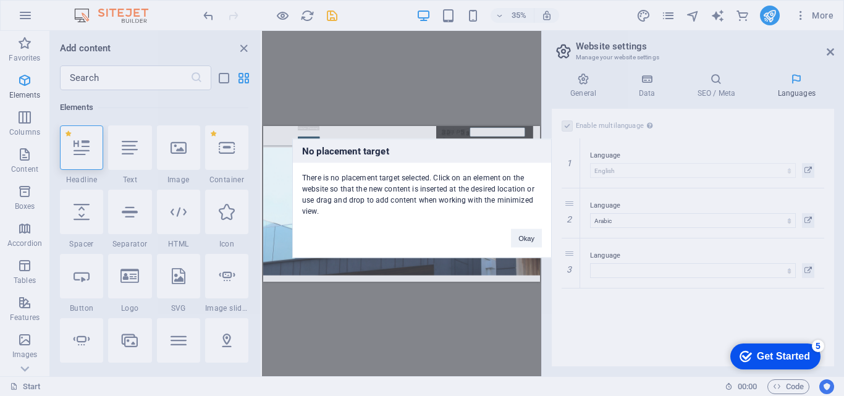
click at [341, 150] on h3 "No placement target" at bounding box center [422, 150] width 258 height 23
click at [522, 242] on button "Okay" at bounding box center [526, 238] width 31 height 19
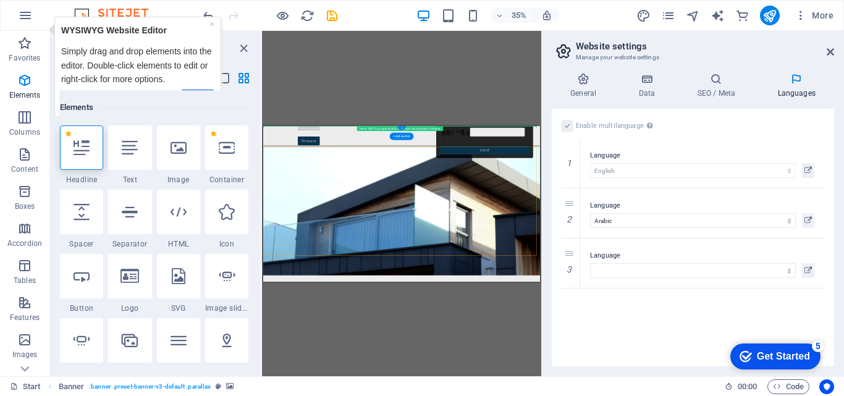
drag, startPoint x: 545, startPoint y: 269, endPoint x: 286, endPoint y: 130, distance: 294.2
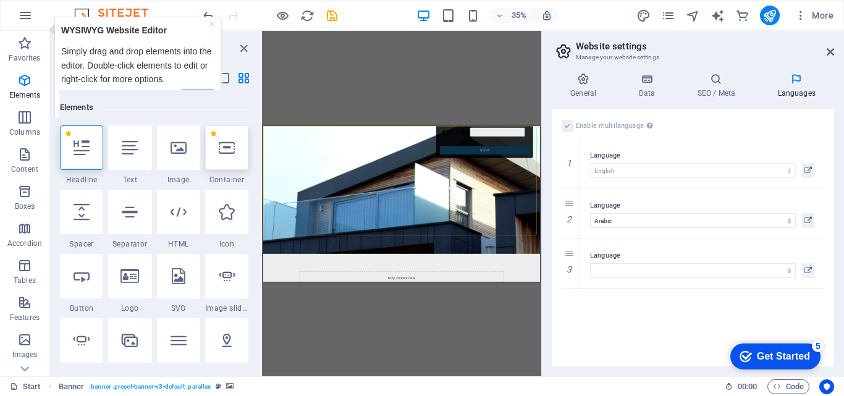
click at [223, 164] on div at bounding box center [226, 147] width 43 height 44
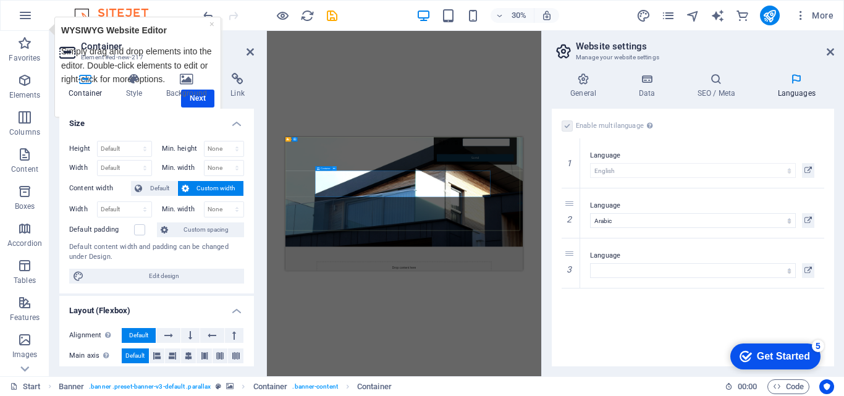
click at [333, 168] on icon at bounding box center [334, 168] width 2 height 4
click at [330, 122] on div "Drag here to replace the existing content. Press “Ctrl” if you want to create a…" at bounding box center [404, 203] width 274 height 345
drag, startPoint x: 602, startPoint y: 306, endPoint x: 376, endPoint y: 368, distance: 235.0
click at [292, 93] on div "Drag here to replace the existing content. Press “Ctrl” if you want to create a…" at bounding box center [404, 203] width 274 height 345
click at [235, 39] on header "Container Element #ed-new-217" at bounding box center [156, 47] width 195 height 32
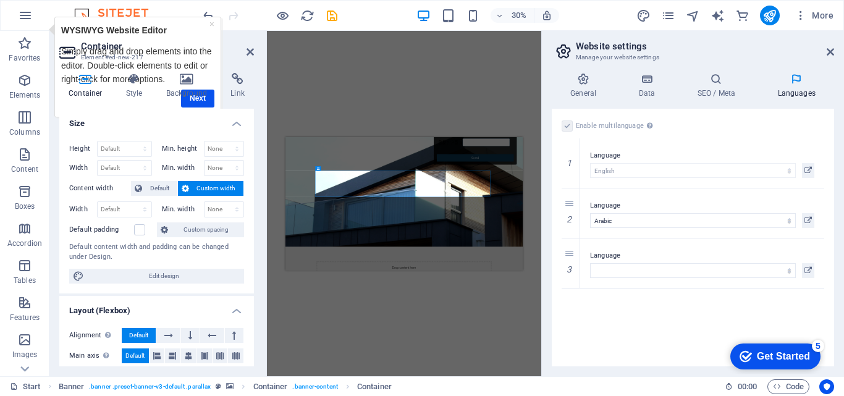
click at [201, 99] on div "Container Style Background Link Size Height Default px rem % vh vw Min. height …" at bounding box center [156, 220] width 195 height 294
click at [230, 33] on header "Container Element #ed-new-217" at bounding box center [156, 47] width 195 height 32
click at [54, 208] on div "Container Style Background Link Size Height Default px rem % vh vw Min. height …" at bounding box center [156, 219] width 214 height 313
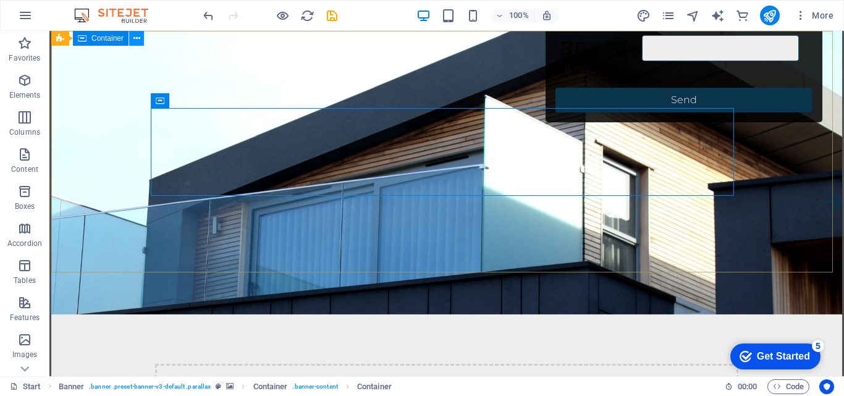
click at [137, 41] on icon at bounding box center [136, 38] width 7 height 13
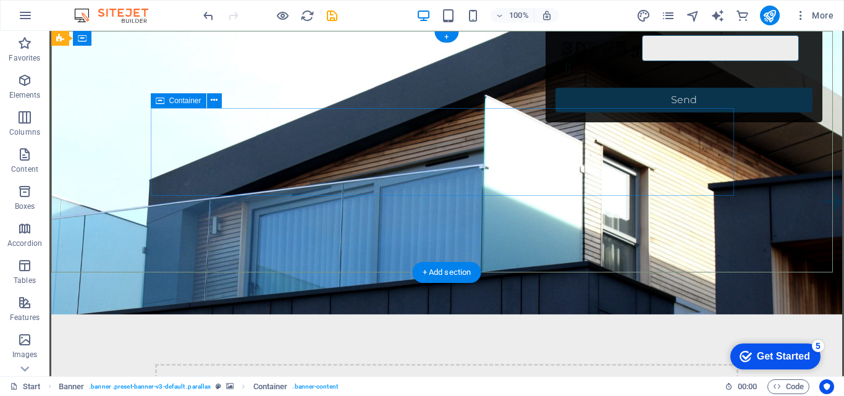
drag, startPoint x: 442, startPoint y: 54, endPoint x: 439, endPoint y: 99, distance: 45.9
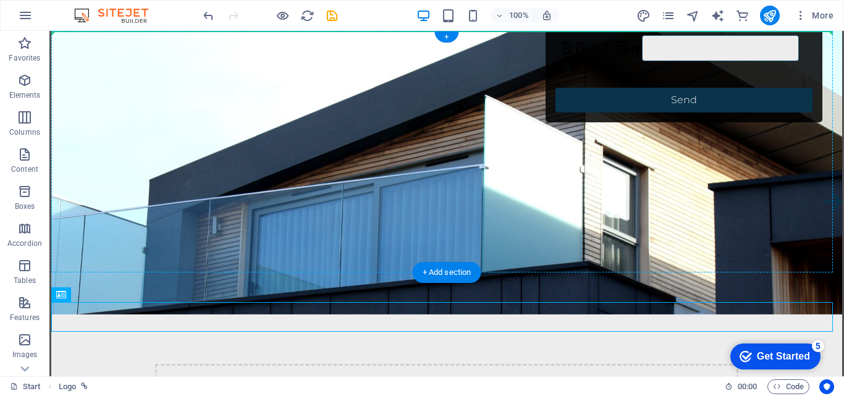
drag, startPoint x: 136, startPoint y: 324, endPoint x: 81, endPoint y: 34, distance: 295.6
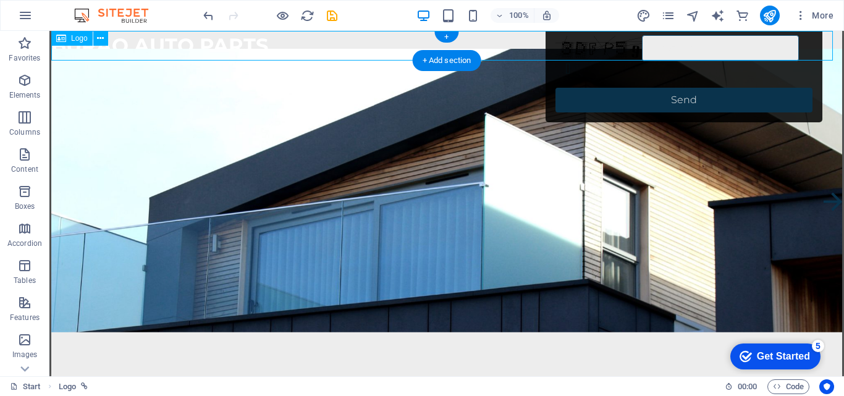
click at [117, 50] on div "BURAQ AUTO PARTS" at bounding box center [446, 46] width 791 height 30
click at [135, 46] on div "BURAQ AUTO PARTS" at bounding box center [446, 46] width 791 height 30
select select
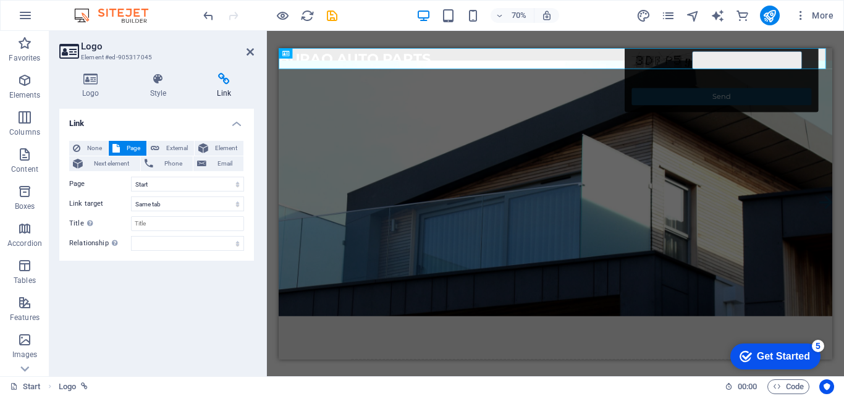
click at [195, 269] on div "Link None Page External Element Next element Phone Email Page Start Legal Notic…" at bounding box center [156, 238] width 195 height 258
click at [368, 54] on div "BURAQ AUTO PARTS" at bounding box center [674, 63] width 791 height 30
drag, startPoint x: 594, startPoint y: 101, endPoint x: 368, endPoint y: 74, distance: 227.9
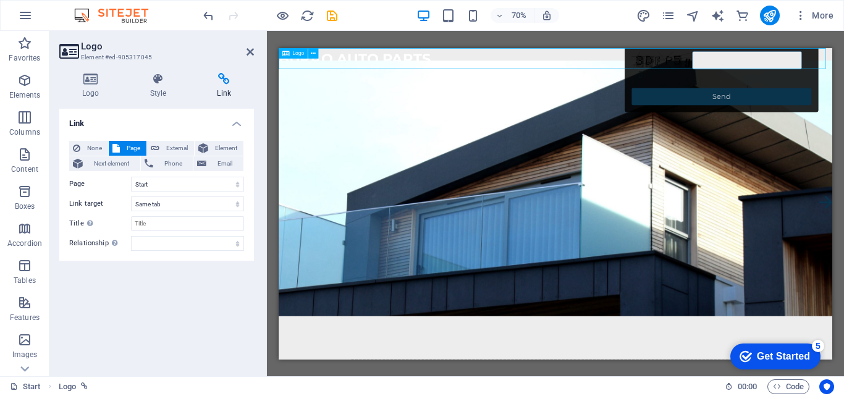
click at [526, 51] on div "BURAQ AUTO PARTS" at bounding box center [674, 63] width 791 height 30
click at [533, 59] on div "BURAQ AUTO PARTS" at bounding box center [674, 63] width 791 height 30
click at [533, 60] on div "BURAQ AUTO PARTS" at bounding box center [674, 63] width 791 height 30
click at [531, 61] on div "BURAQ AUTO PARTS" at bounding box center [674, 63] width 791 height 30
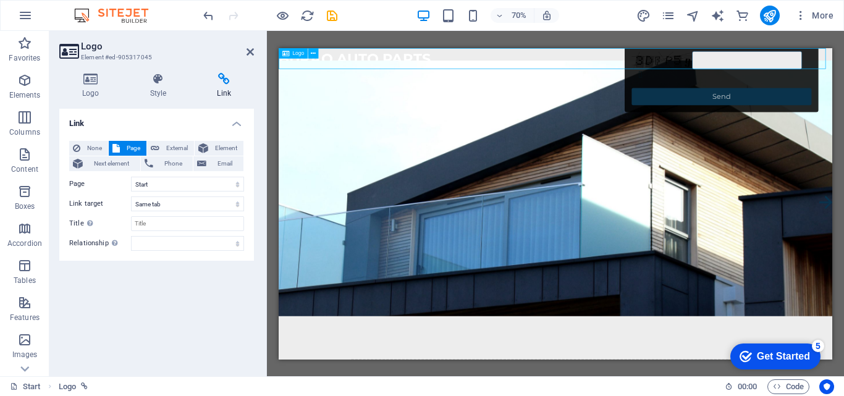
click at [531, 61] on div "BURAQ AUTO PARTS" at bounding box center [674, 63] width 791 height 30
click at [313, 54] on icon at bounding box center [313, 53] width 5 height 9
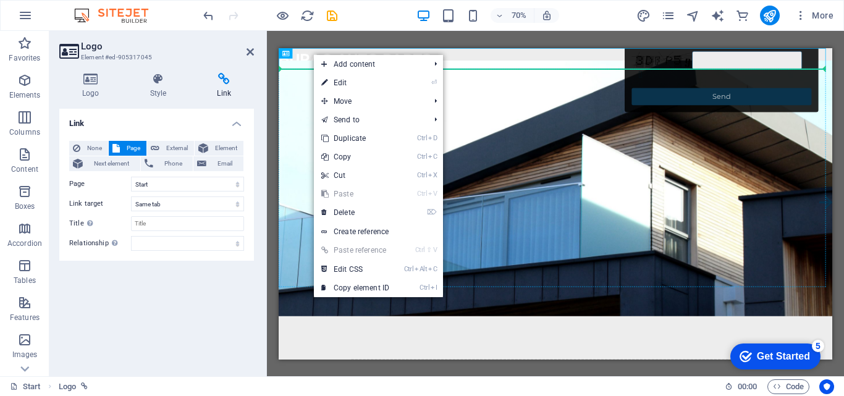
drag, startPoint x: 560, startPoint y: 101, endPoint x: 283, endPoint y: 86, distance: 277.2
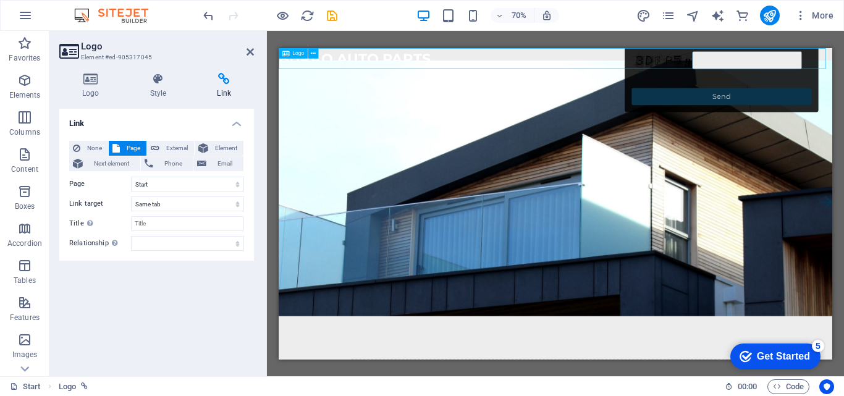
click at [792, 57] on div "BURAQ AUTO PARTS" at bounding box center [674, 63] width 791 height 30
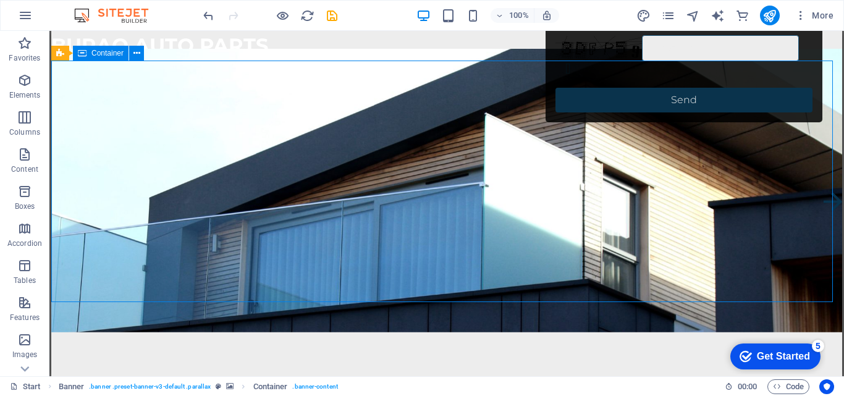
drag, startPoint x: 478, startPoint y: 82, endPoint x: 571, endPoint y: 132, distance: 105.3
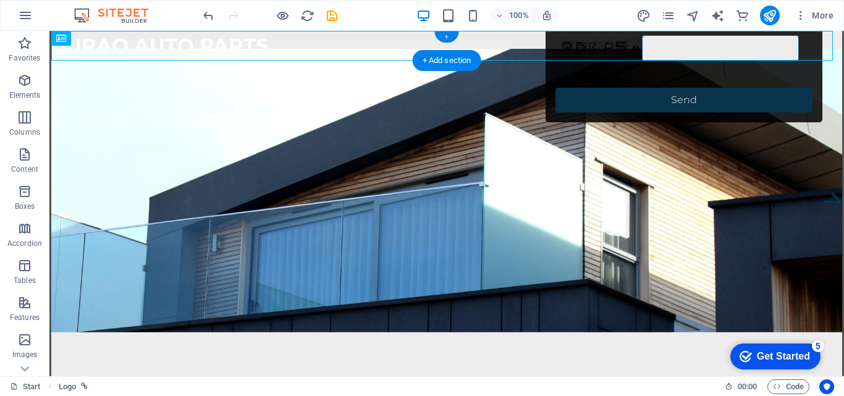
drag, startPoint x: 82, startPoint y: 38, endPoint x: 395, endPoint y: 12, distance: 313.8
click at [446, 38] on div "Container Preset H2 Container Container Preset Container Preset Form Banner Con…" at bounding box center [446, 203] width 791 height 345
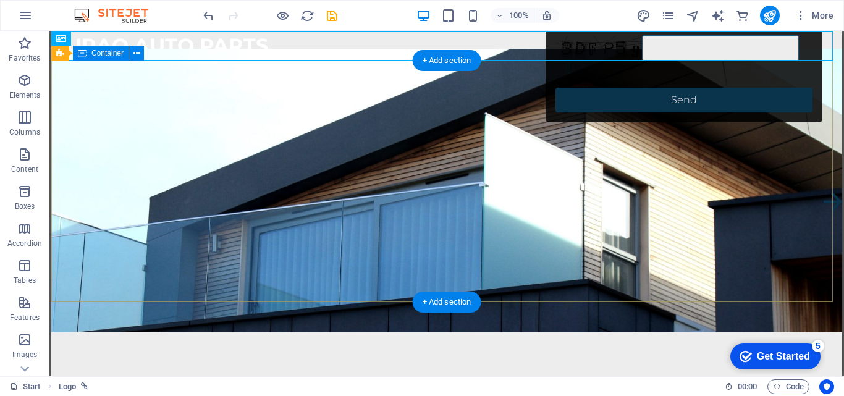
drag, startPoint x: 151, startPoint y: 68, endPoint x: 328, endPoint y: 61, distance: 176.9
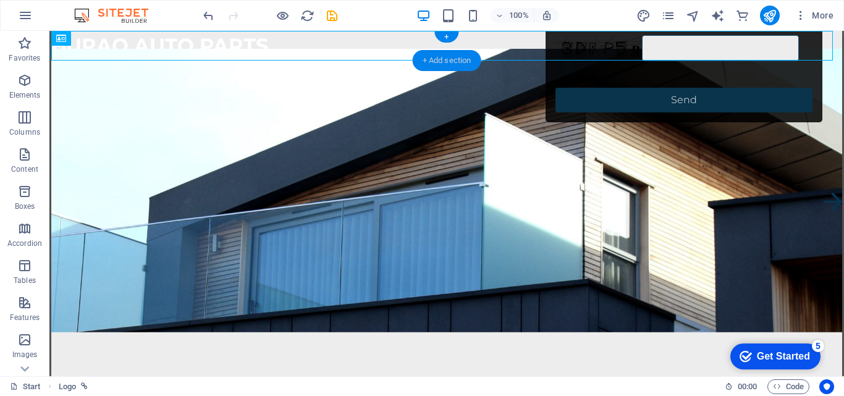
click at [446, 57] on div "+ Add section" at bounding box center [447, 60] width 69 height 21
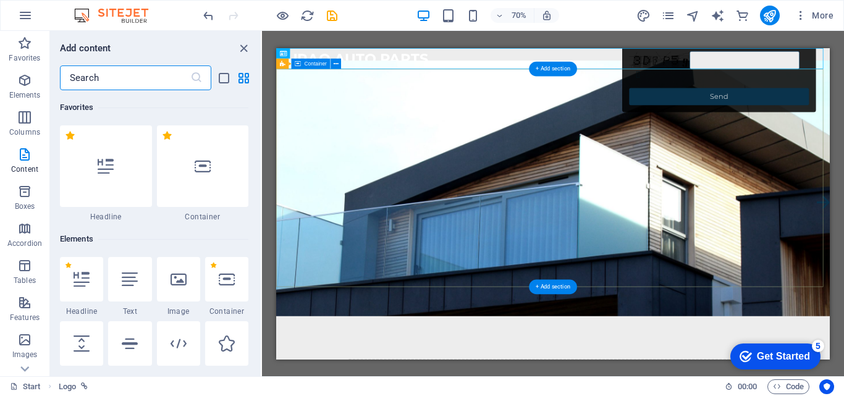
scroll to position [2162, 0]
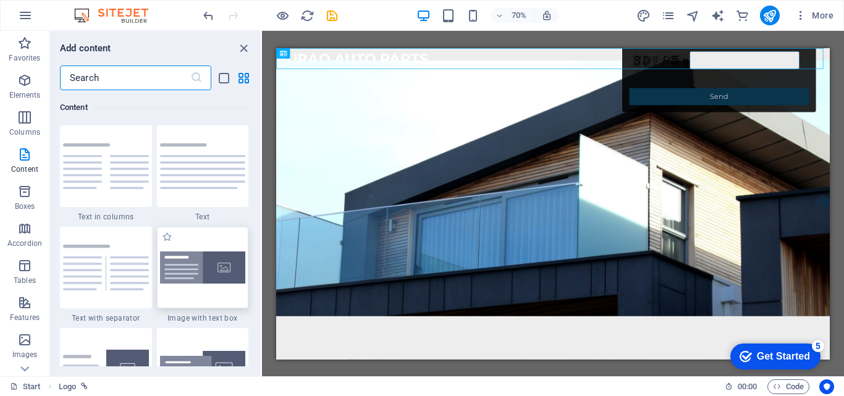
click at [190, 298] on div at bounding box center [203, 268] width 92 height 82
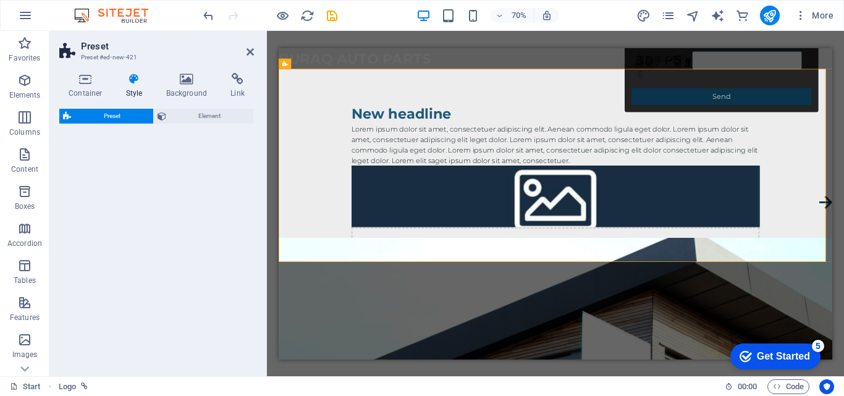
select select "rem"
select select "px"
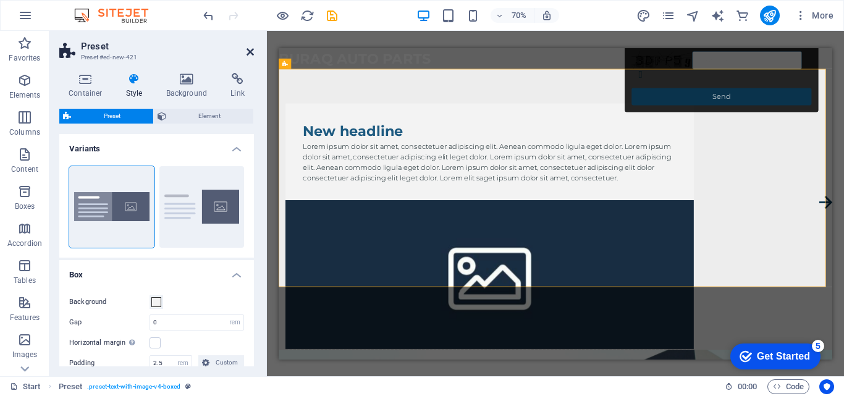
click at [249, 55] on icon at bounding box center [250, 52] width 7 height 10
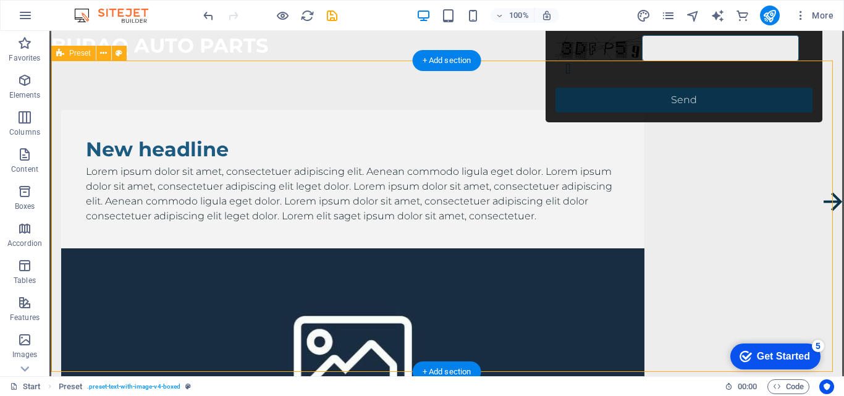
click at [520, 104] on div "New headline Lorem ipsum dolor sit amet, consectetuer adipiscing elit. Aenean c…" at bounding box center [446, 330] width 791 height 538
click at [103, 56] on icon at bounding box center [103, 53] width 7 height 13
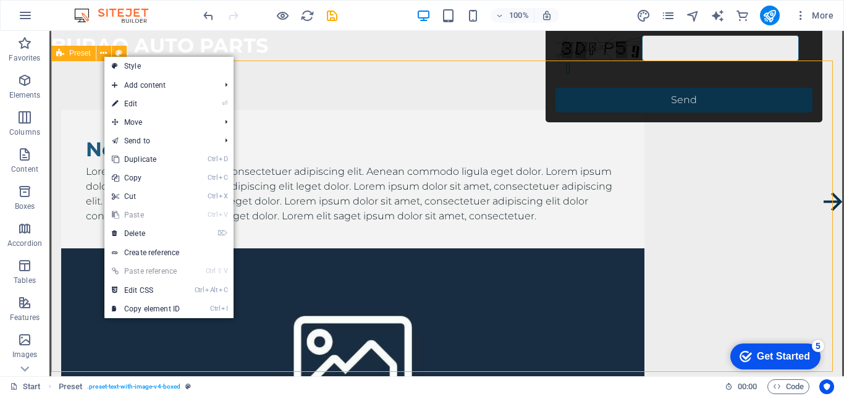
click at [74, 54] on span "Preset" at bounding box center [80, 52] width 22 height 7
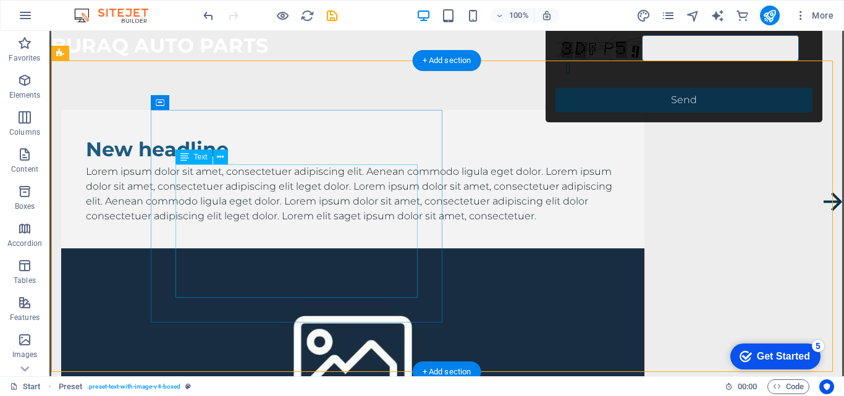
click at [200, 175] on div "Lorem ipsum dolor sit amet, consectetuer adipiscing elit. Aenean commodo ligula…" at bounding box center [353, 193] width 534 height 59
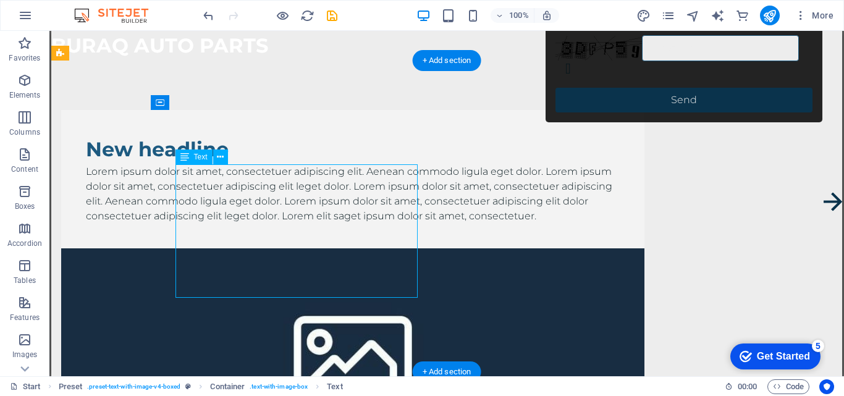
click at [199, 193] on div "Lorem ipsum dolor sit amet, consectetuer adipiscing elit. Aenean commodo ligula…" at bounding box center [353, 193] width 534 height 59
drag, startPoint x: 402, startPoint y: 290, endPoint x: 275, endPoint y: 218, distance: 146.2
click at [283, 221] on div "Lorem ipsum dolor sit amet, consectetuer adipiscing elit. Aenean commodo ligula…" at bounding box center [353, 193] width 534 height 59
click at [245, 206] on div "Lorem ipsum dolor sit amet, consectetuer adipiscing elit. Aenean commodo ligula…" at bounding box center [353, 193] width 534 height 59
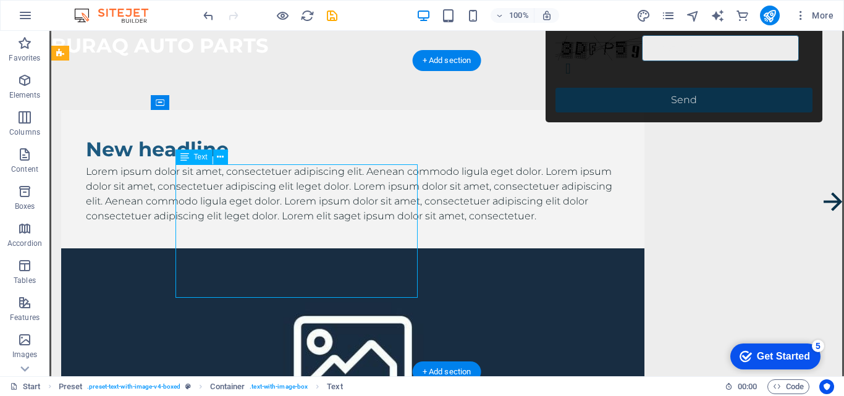
click at [244, 206] on div "Lorem ipsum dolor sit amet, consectetuer adipiscing elit. Aenean commodo ligula…" at bounding box center [353, 193] width 534 height 59
click at [244, 206] on div "Drag here to replace the existing content. Press “Ctrl” if you want to create a…" at bounding box center [446, 203] width 795 height 345
click at [243, 206] on div "Drag here to replace the existing content. Press “Ctrl” if you want to create a…" at bounding box center [446, 203] width 795 height 345
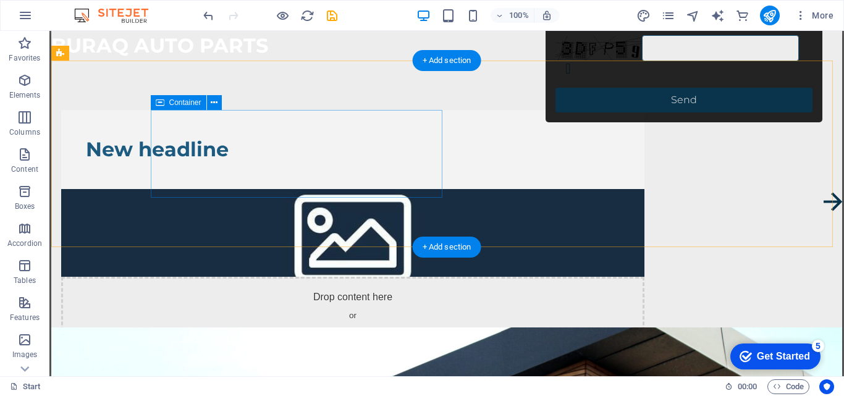
drag, startPoint x: 303, startPoint y: 197, endPoint x: 292, endPoint y: 195, distance: 11.9
click at [302, 189] on div "New headline" at bounding box center [352, 149] width 583 height 79
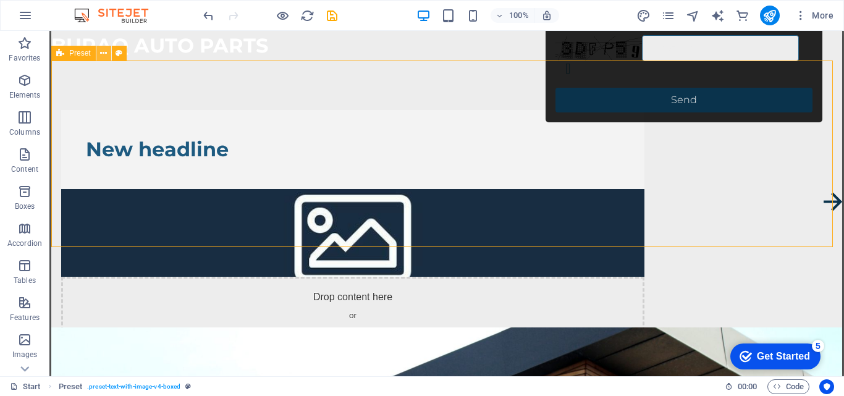
click at [102, 54] on icon at bounding box center [103, 53] width 7 height 13
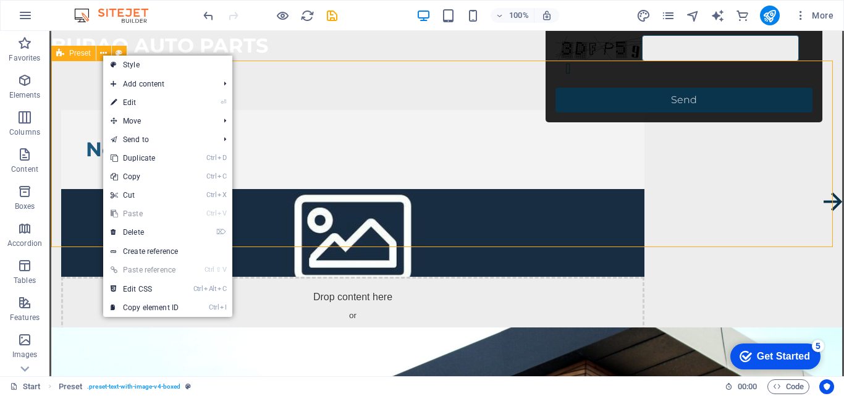
click at [76, 51] on span "Preset" at bounding box center [80, 52] width 22 height 7
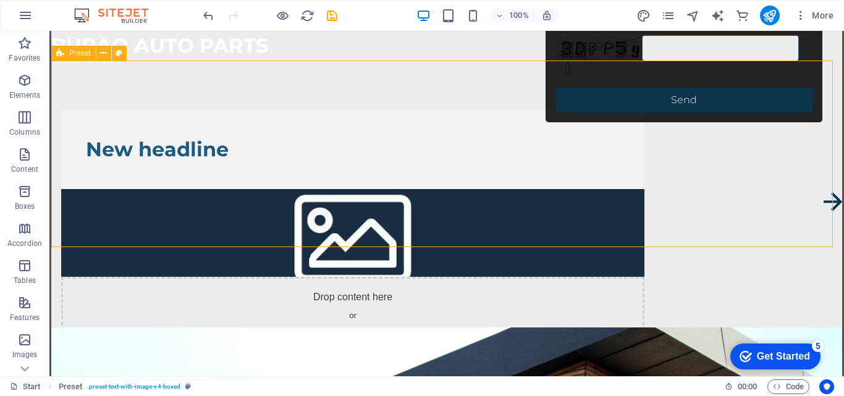
click at [72, 56] on span "Preset" at bounding box center [80, 52] width 22 height 7
click at [56, 56] on div "Preset" at bounding box center [73, 53] width 44 height 15
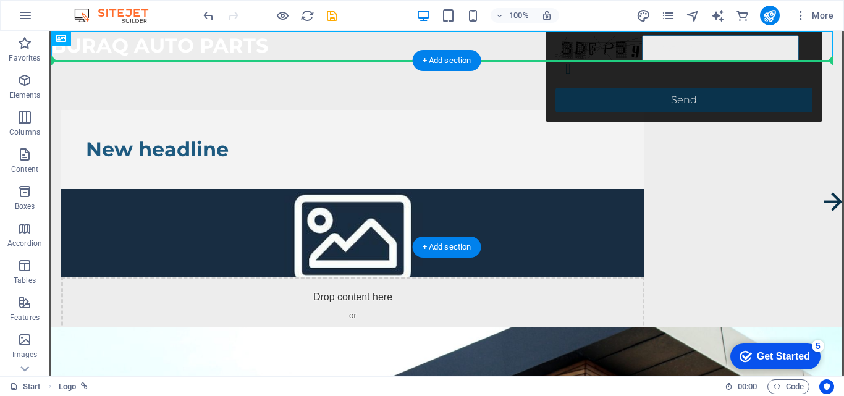
drag, startPoint x: 148, startPoint y: 42, endPoint x: 260, endPoint y: 62, distance: 113.7
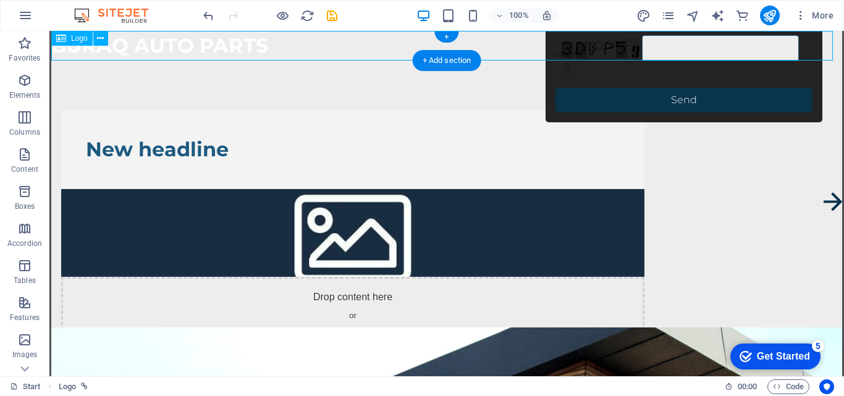
click at [698, 41] on div "BURAQ AUTO PARTS" at bounding box center [446, 46] width 791 height 30
select select
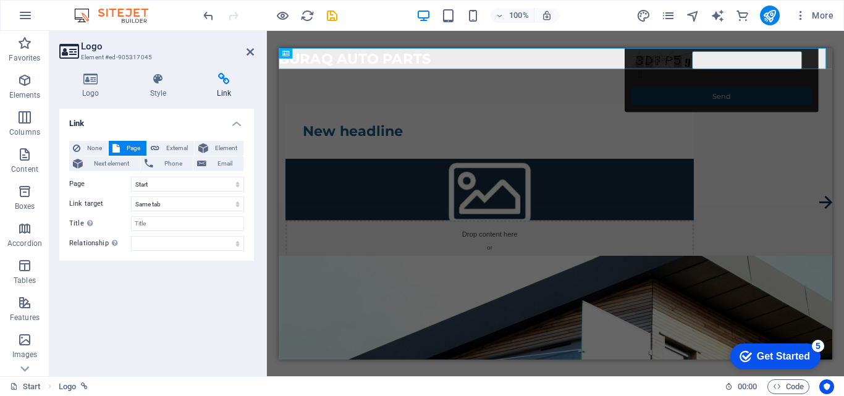
click at [698, 41] on div "Container Preset H2 Container Container Preset Container Preset Form Banner Con…" at bounding box center [555, 203] width 577 height 345
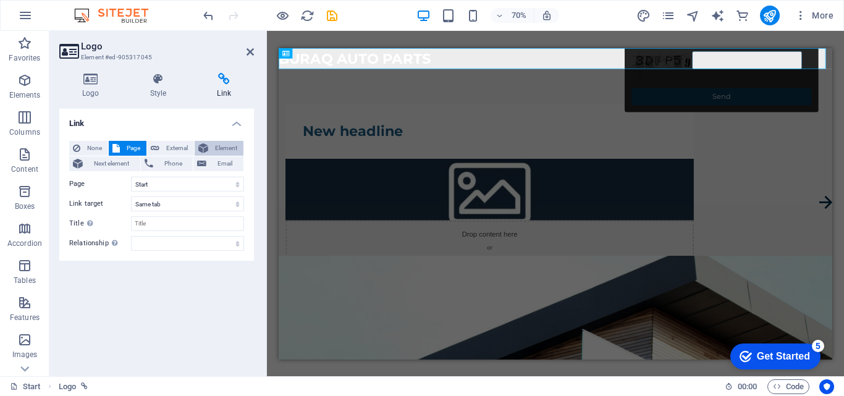
click at [213, 146] on span "Element" at bounding box center [226, 148] width 28 height 15
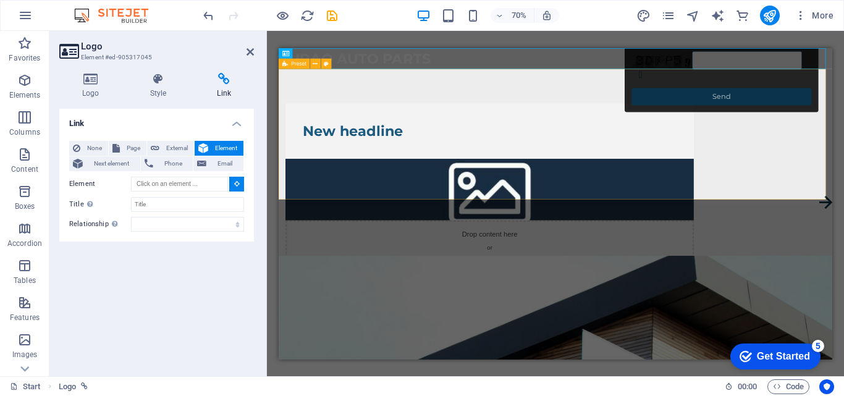
drag, startPoint x: 591, startPoint y: 113, endPoint x: 329, endPoint y: 90, distance: 263.0
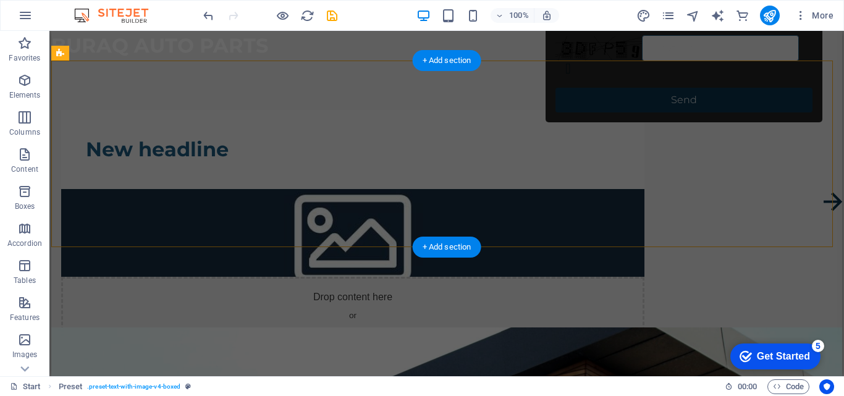
drag, startPoint x: 318, startPoint y: 115, endPoint x: 300, endPoint y: 186, distance: 73.3
click at [315, 192] on div "New headline Drop content here or Add elements Paste clipboard" at bounding box center [446, 237] width 791 height 353
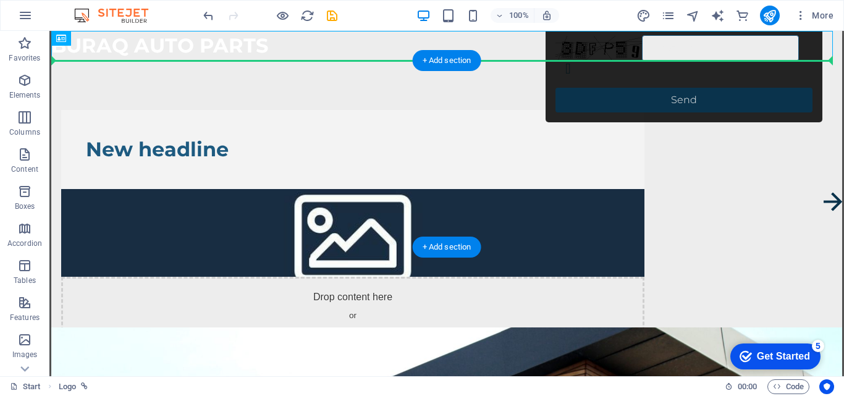
drag, startPoint x: 99, startPoint y: 53, endPoint x: 107, endPoint y: 76, distance: 24.0
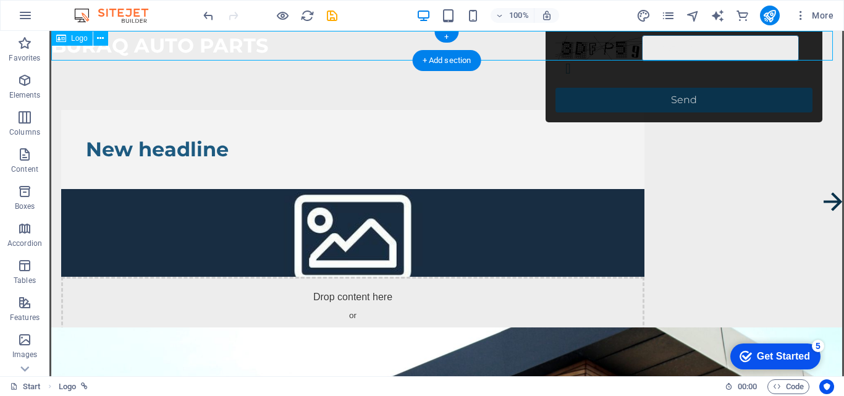
drag, startPoint x: 190, startPoint y: 45, endPoint x: 197, endPoint y: 56, distance: 12.5
click at [196, 57] on div "BURAQ AUTO PARTS" at bounding box center [446, 46] width 791 height 30
drag, startPoint x: 442, startPoint y: 39, endPoint x: 182, endPoint y: 6, distance: 262.9
click at [442, 39] on div "+" at bounding box center [446, 37] width 24 height 11
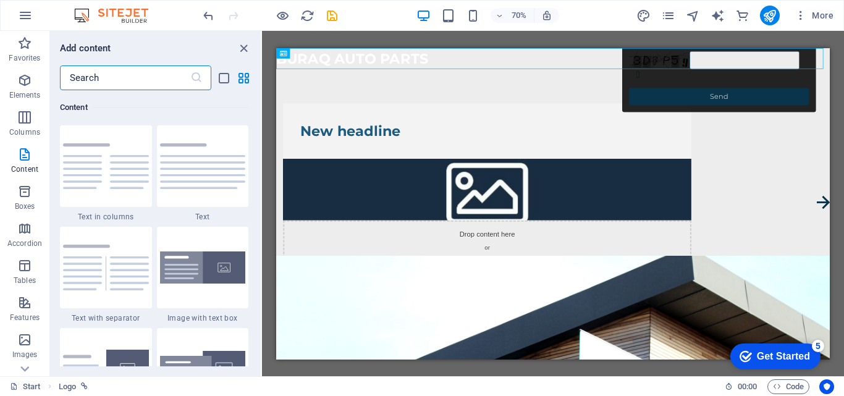
drag, startPoint x: 285, startPoint y: 52, endPoint x: 462, endPoint y: 43, distance: 177.6
click at [462, 43] on div "Container Preset H2 Container Container Preset Container Preset Form Banner Con…" at bounding box center [553, 203] width 582 height 345
drag, startPoint x: 289, startPoint y: 54, endPoint x: 552, endPoint y: 50, distance: 263.9
click at [552, 50] on div "Container Preset H2 Container Container Preset Container Preset Form Banner Con…" at bounding box center [553, 203] width 554 height 311
drag, startPoint x: 313, startPoint y: 64, endPoint x: 541, endPoint y: 66, distance: 228.0
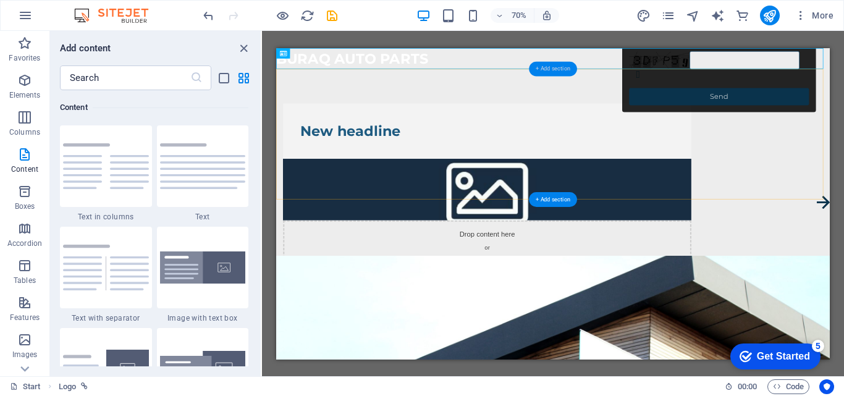
click at [541, 66] on div "Container Preset H2 Container Container Preset Container Preset Form Banner Con…" at bounding box center [553, 203] width 554 height 311
click at [593, 98] on icon at bounding box center [594, 97] width 5 height 9
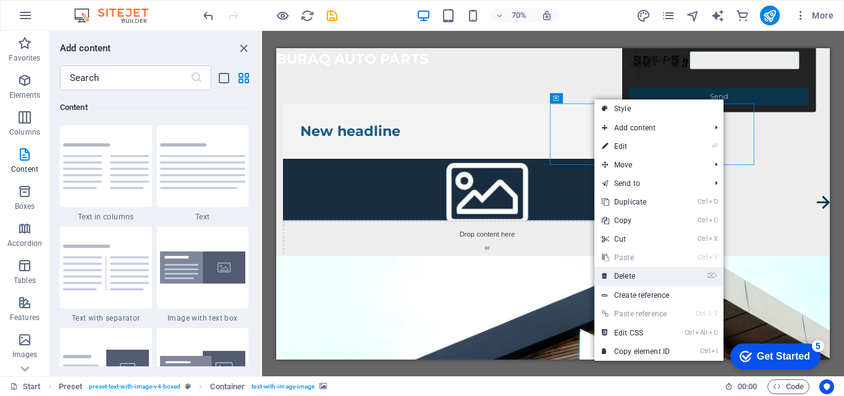
click at [628, 276] on link "⌦ Delete" at bounding box center [635, 276] width 83 height 19
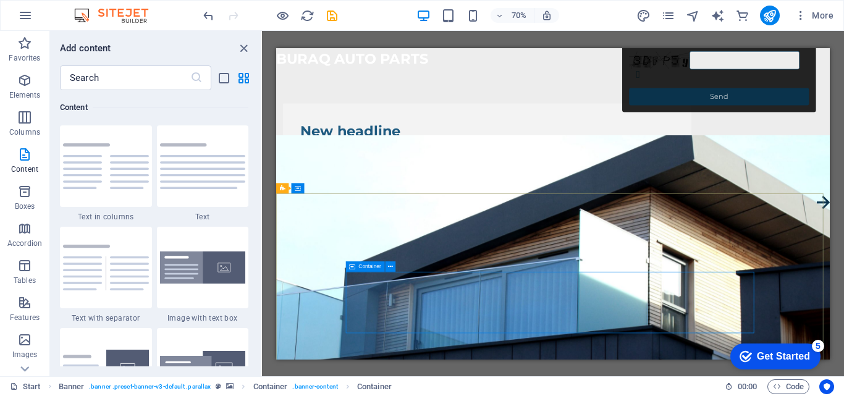
click at [397, 266] on div "Container" at bounding box center [373, 266] width 56 height 11
click at [392, 266] on icon at bounding box center [390, 266] width 5 height 9
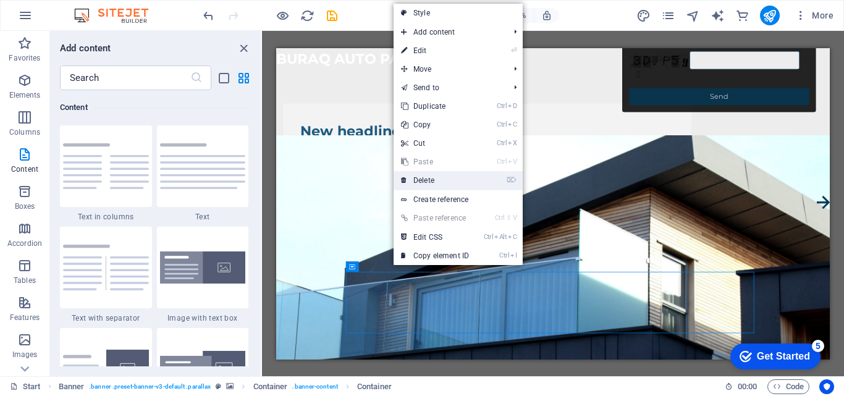
click at [437, 182] on link "⌦ Delete" at bounding box center [435, 180] width 83 height 19
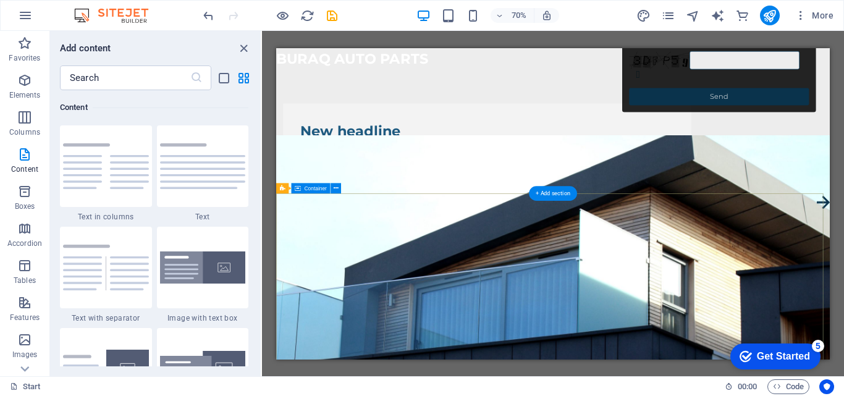
drag, startPoint x: 403, startPoint y: 451, endPoint x: 429, endPoint y: 416, distance: 43.8
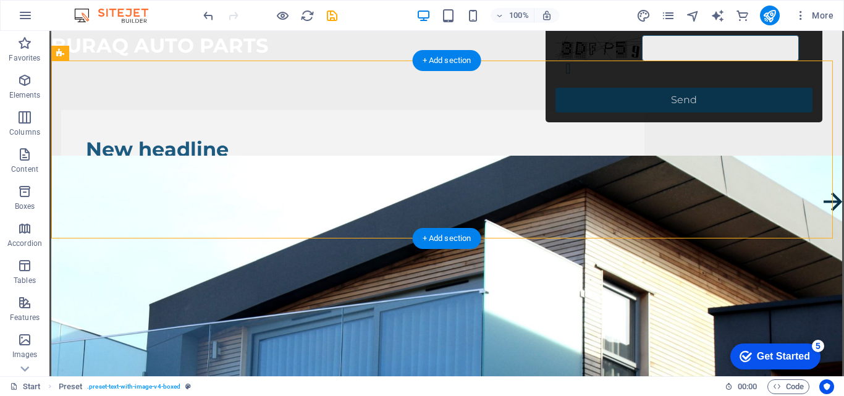
drag, startPoint x: 342, startPoint y: 96, endPoint x: 367, endPoint y: 106, distance: 26.9
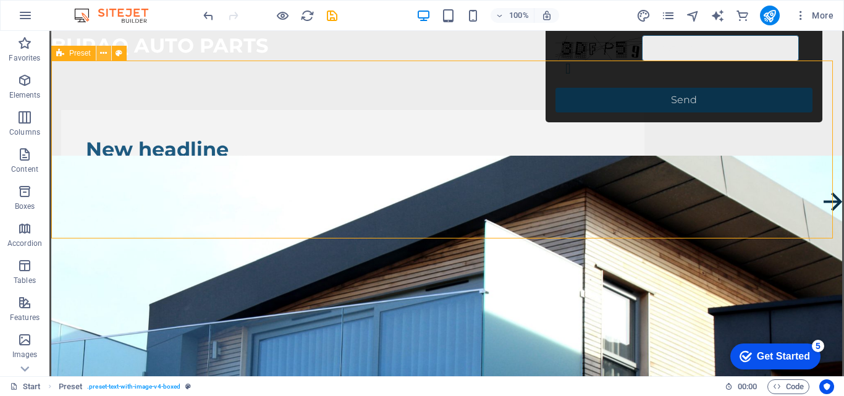
click at [105, 53] on icon at bounding box center [103, 53] width 7 height 13
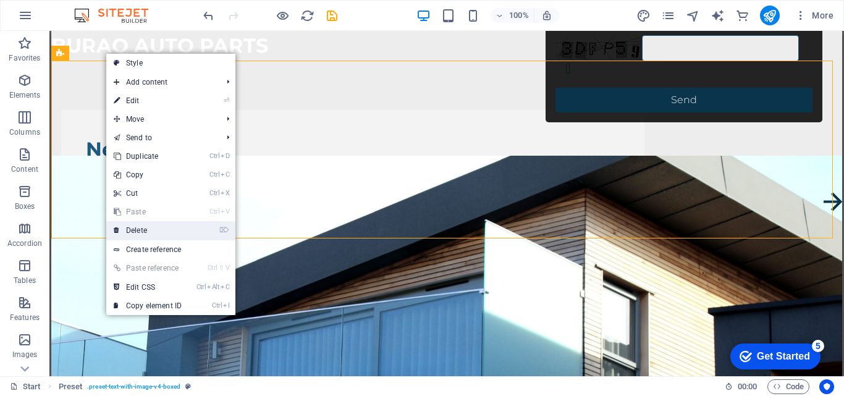
click at [145, 227] on link "⌦ Delete" at bounding box center [147, 230] width 83 height 19
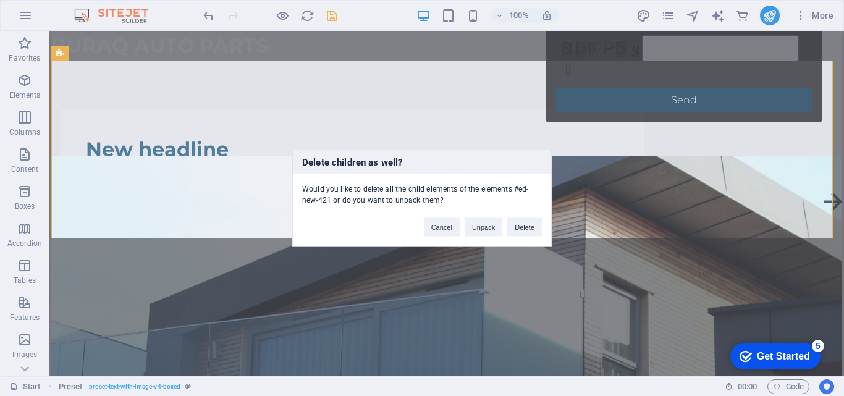
click at [422, 140] on div "Delete children as well? Would you like to delete all the child elements of the…" at bounding box center [422, 198] width 844 height 396
click at [473, 230] on button "Unpack" at bounding box center [484, 227] width 38 height 19
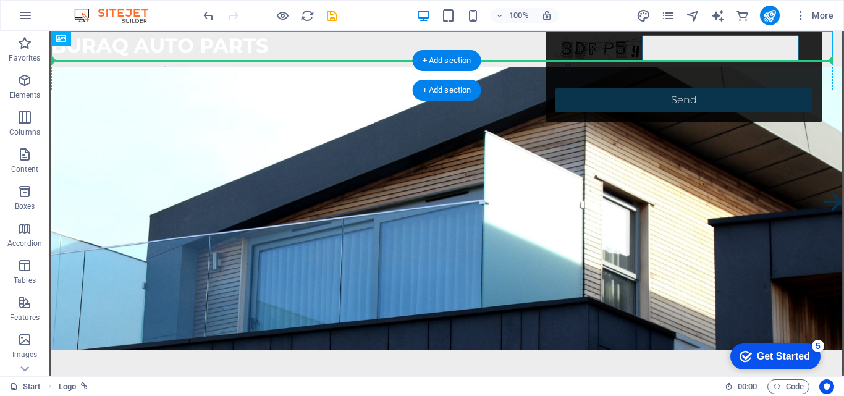
drag, startPoint x: 129, startPoint y: 74, endPoint x: 137, endPoint y: 75, distance: 7.5
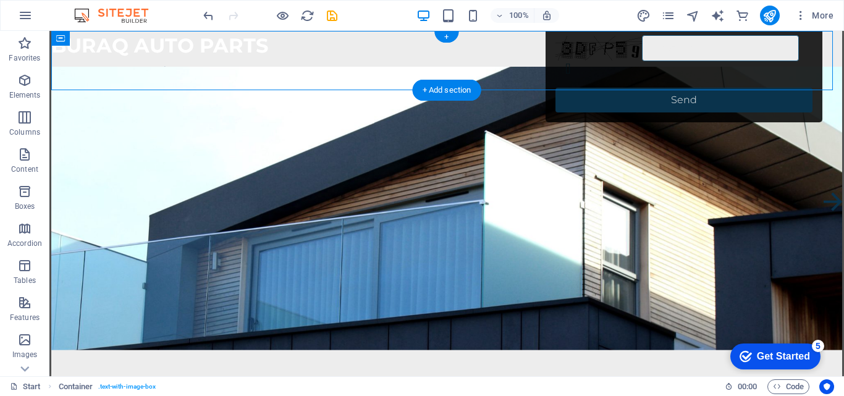
drag, startPoint x: 117, startPoint y: 70, endPoint x: 91, endPoint y: 84, distance: 29.3
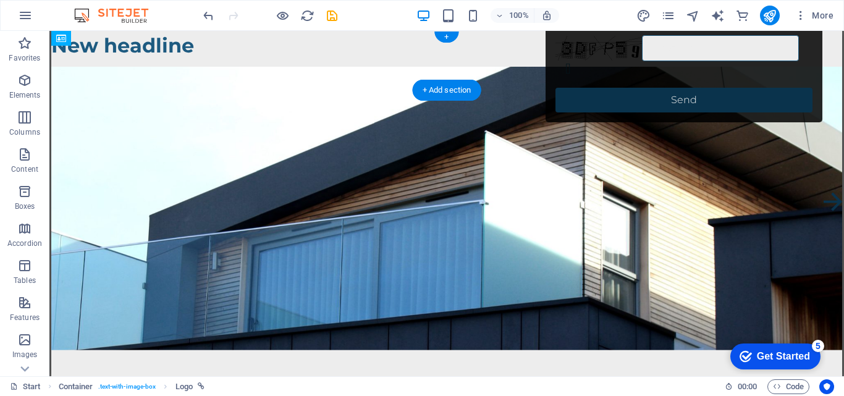
drag, startPoint x: 163, startPoint y: 40, endPoint x: 172, endPoint y: 88, distance: 48.5
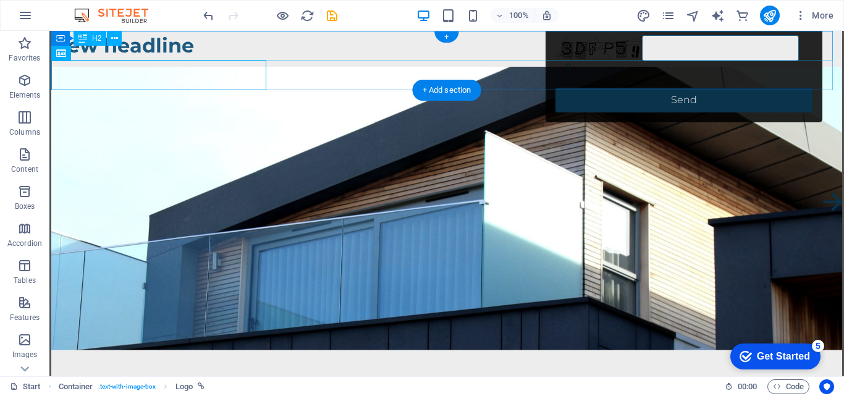
click at [279, 43] on div "New headline" at bounding box center [446, 46] width 791 height 30
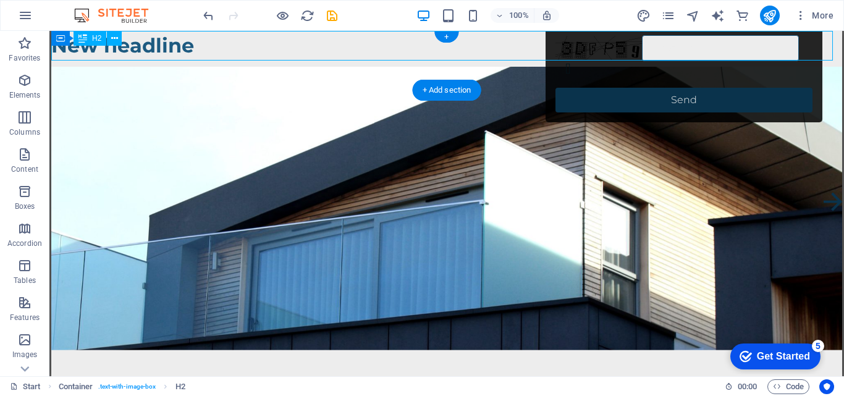
click at [245, 48] on div "New headline" at bounding box center [446, 46] width 791 height 30
click at [148, 48] on div "New headline" at bounding box center [446, 46] width 791 height 30
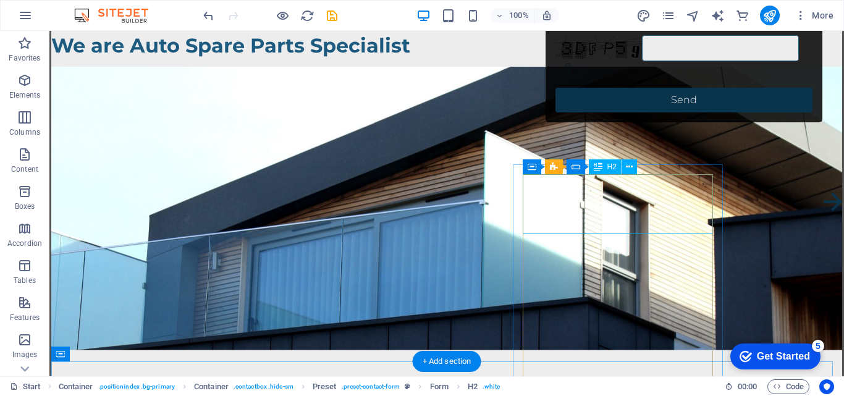
drag, startPoint x: 578, startPoint y: 201, endPoint x: 491, endPoint y: 278, distance: 116.0
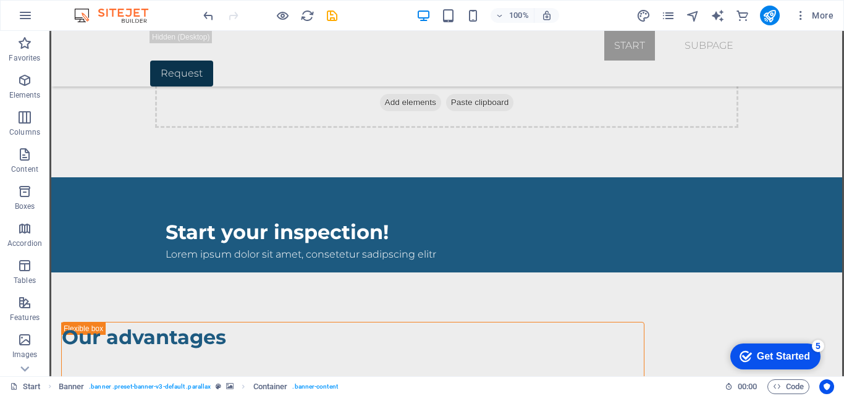
scroll to position [390, 0]
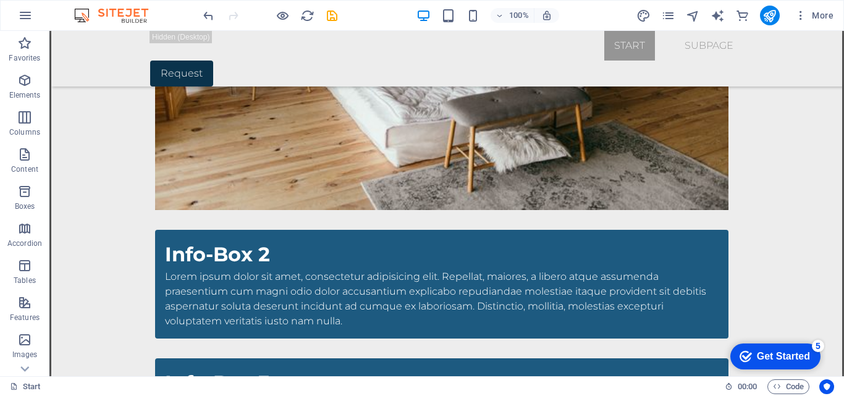
scroll to position [3172, 0]
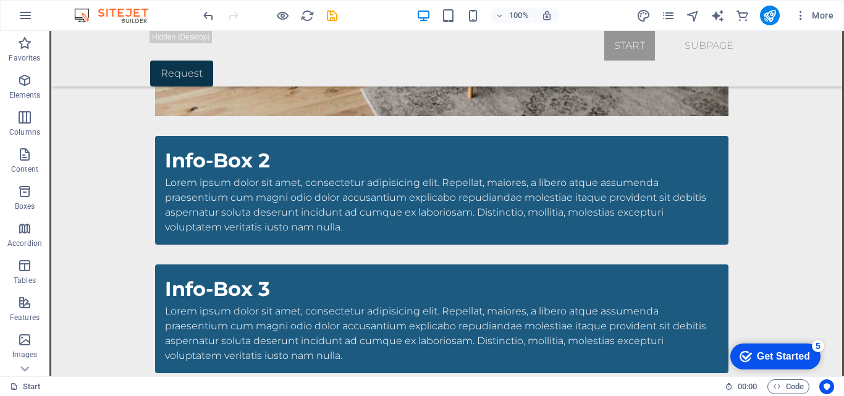
click at [774, 354] on div "Get Started" at bounding box center [783, 356] width 53 height 11
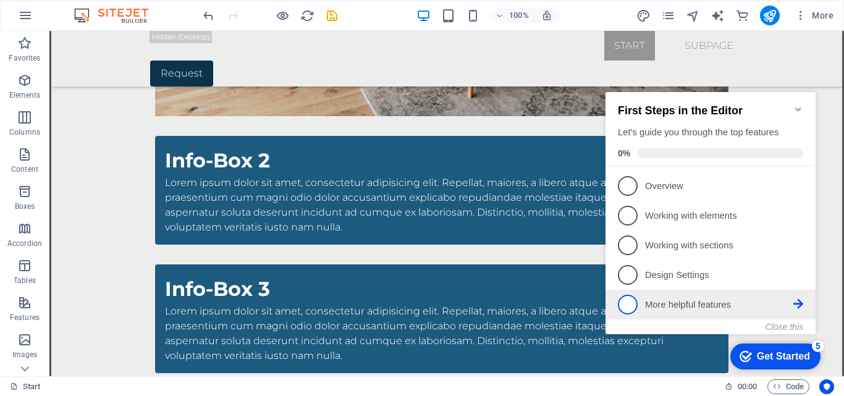
click at [627, 302] on span "5" at bounding box center [628, 305] width 20 height 20
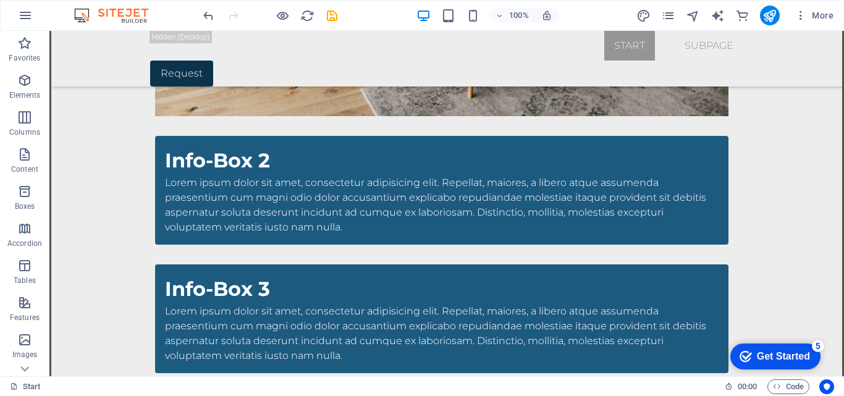
click at [806, 354] on div "Get Started" at bounding box center [783, 356] width 53 height 11
click at [806, 355] on div "Get Started" at bounding box center [783, 356] width 53 height 11
click at [787, 359] on div "Get Started" at bounding box center [783, 356] width 53 height 11
drag, startPoint x: 787, startPoint y: 359, endPoint x: 786, endPoint y: 281, distance: 78.5
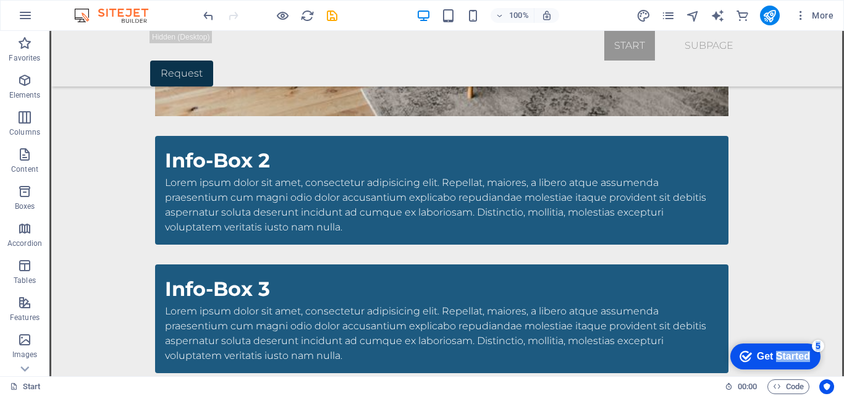
click at [786, 359] on div "Get Started" at bounding box center [783, 356] width 53 height 11
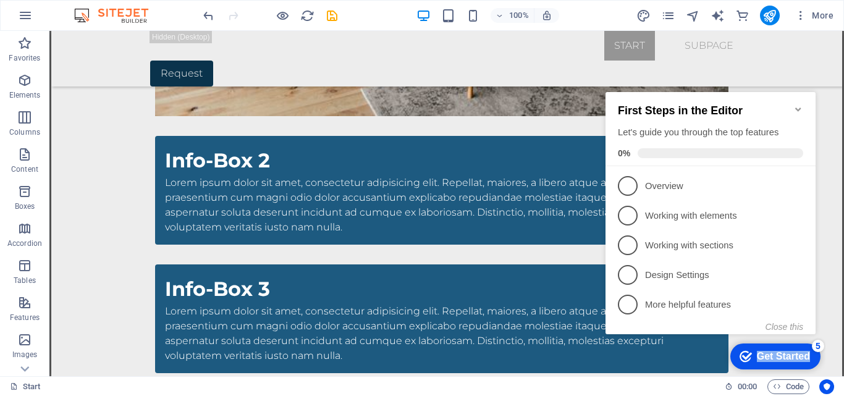
click at [784, 359] on div "Get Started" at bounding box center [783, 356] width 53 height 11
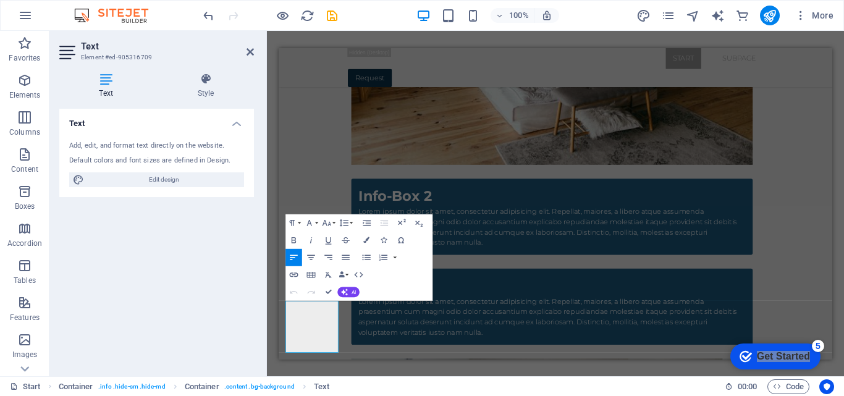
scroll to position [3143, 0]
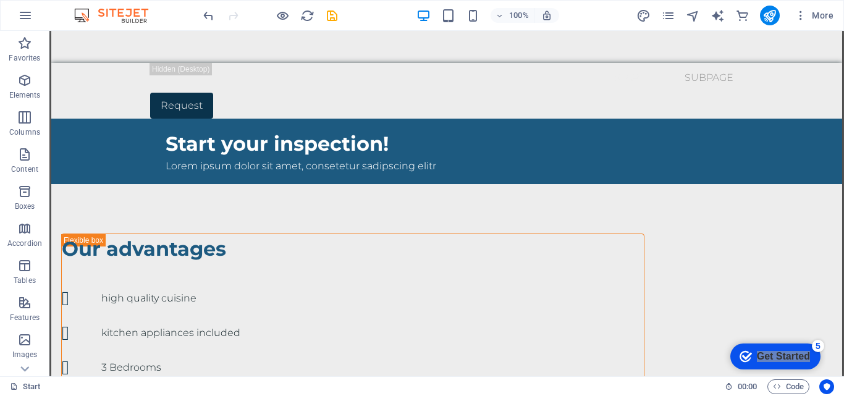
scroll to position [0, 0]
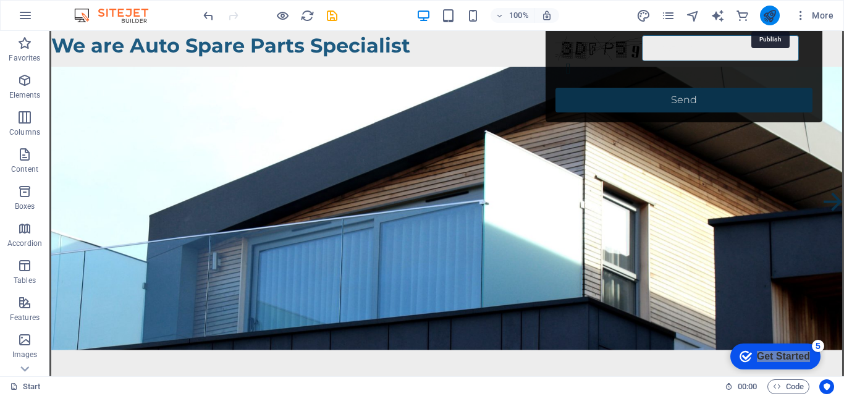
click at [767, 17] on icon "publish" at bounding box center [770, 16] width 14 height 14
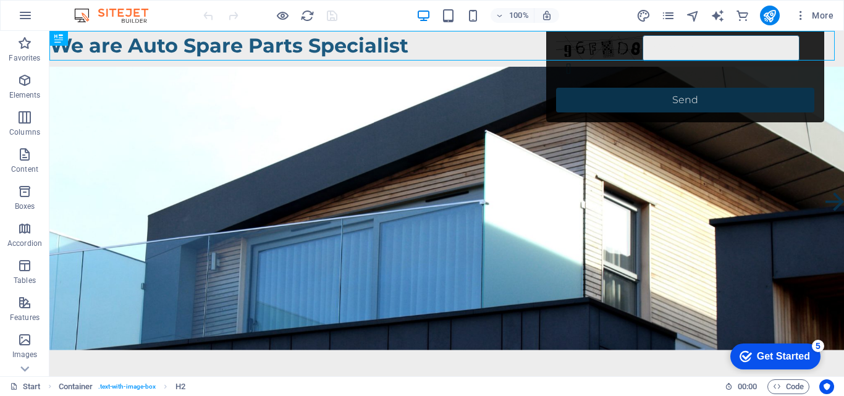
click at [790, 348] on div "checkmark Get Started 5" at bounding box center [775, 357] width 90 height 26
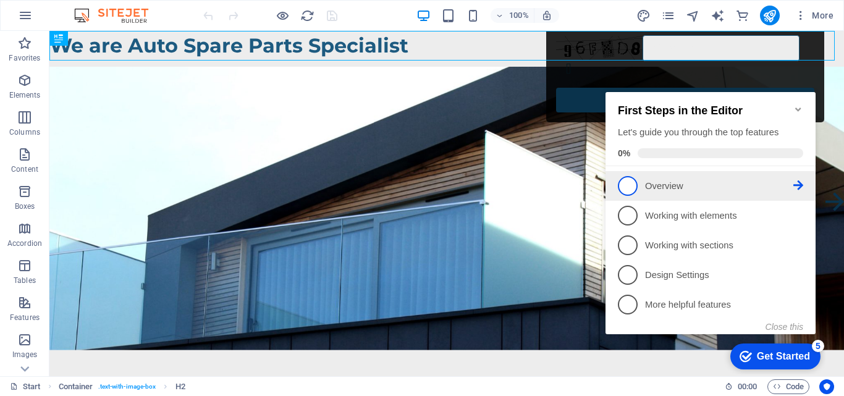
click at [799, 184] on icon at bounding box center [798, 185] width 10 height 10
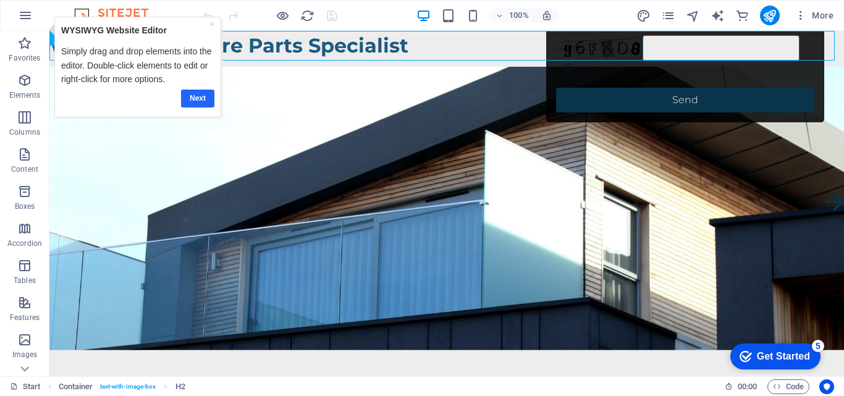
click at [197, 95] on link "Next" at bounding box center [196, 99] width 33 height 18
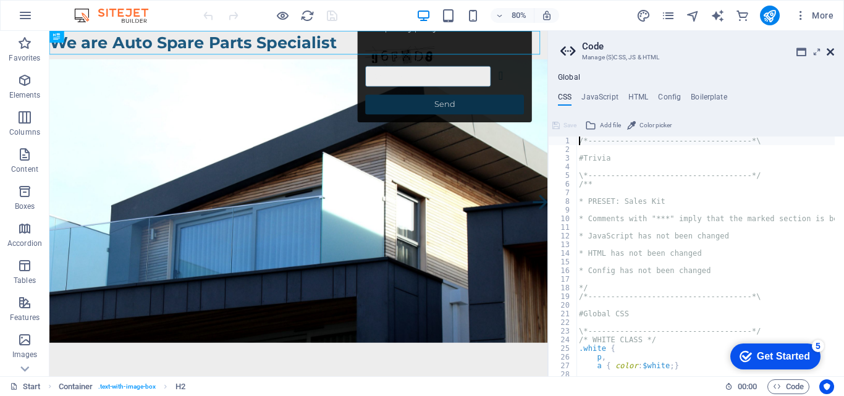
click at [829, 52] on icon at bounding box center [830, 52] width 7 height 10
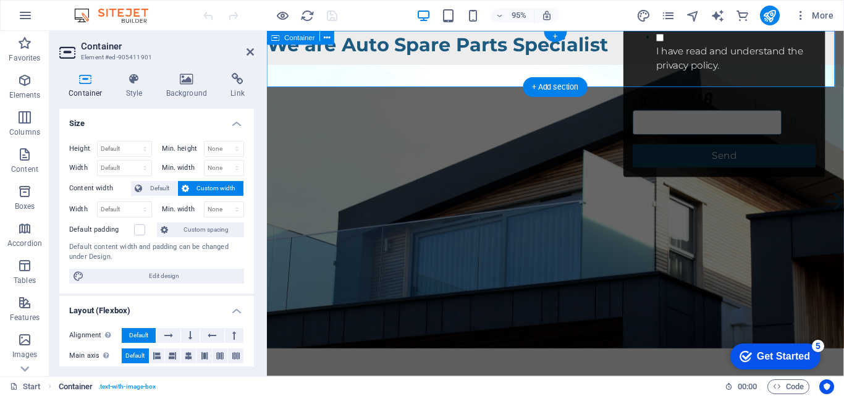
click at [120, 387] on span ". text-with-image-box" at bounding box center [127, 386] width 58 height 15
click at [108, 384] on span ". text-with-image-box" at bounding box center [127, 386] width 58 height 15
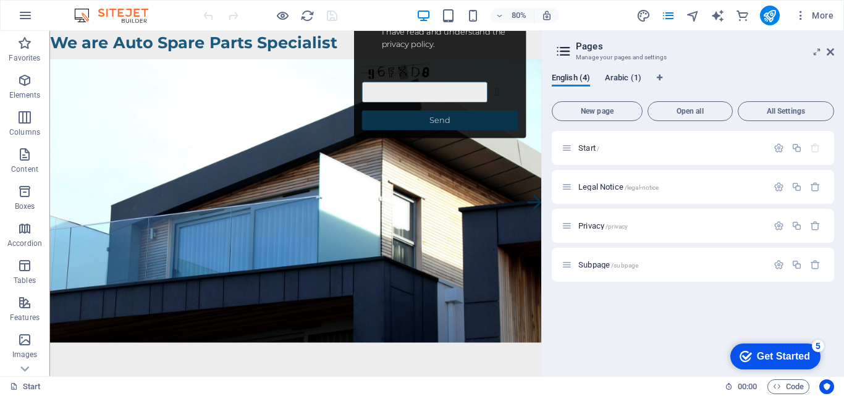
click at [606, 81] on span "Arabic (1)" at bounding box center [623, 78] width 36 height 17
click at [564, 75] on span "English (4)" at bounding box center [571, 78] width 38 height 17
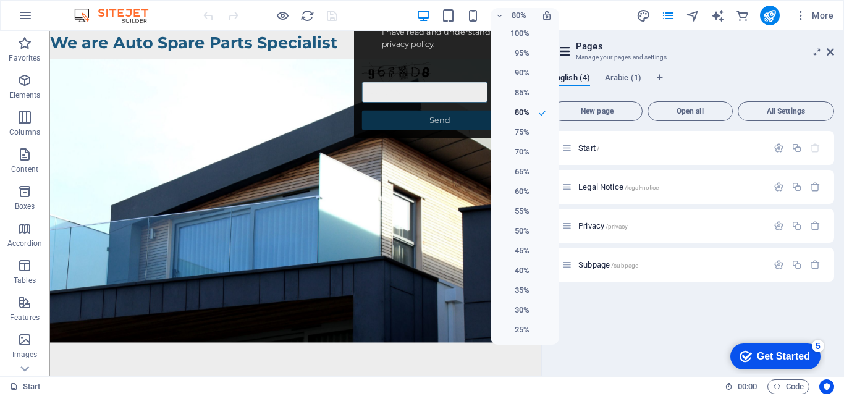
click at [498, 14] on div at bounding box center [422, 198] width 844 height 396
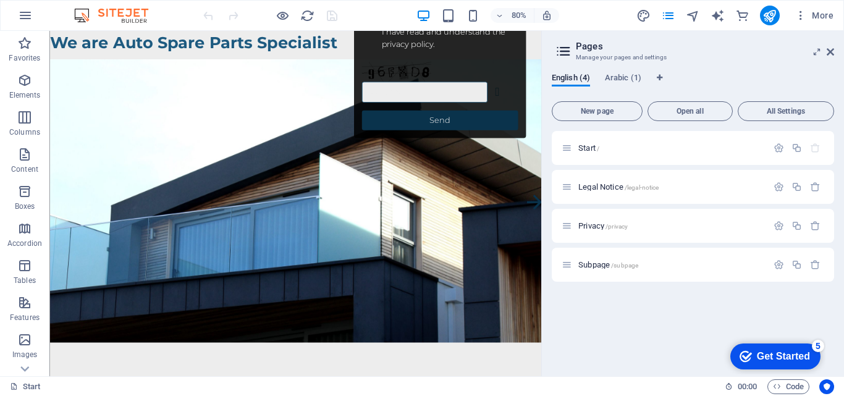
click at [671, 16] on icon "pages" at bounding box center [668, 16] width 14 height 14
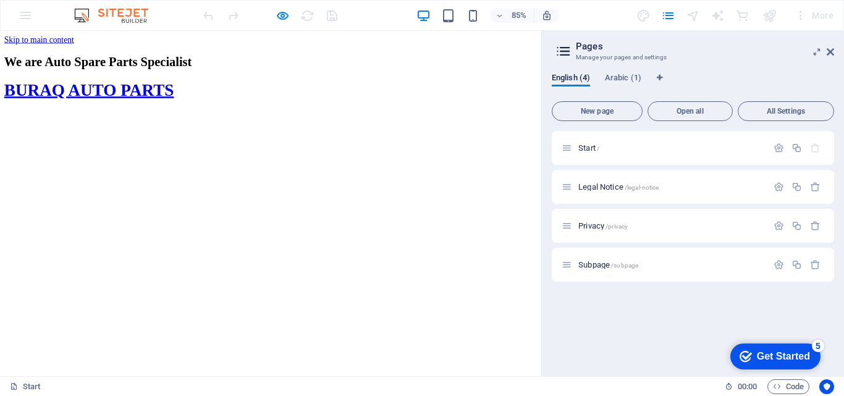
drag, startPoint x: 829, startPoint y: 52, endPoint x: 829, endPoint y: 21, distance: 30.9
click at [829, 52] on icon at bounding box center [830, 52] width 7 height 10
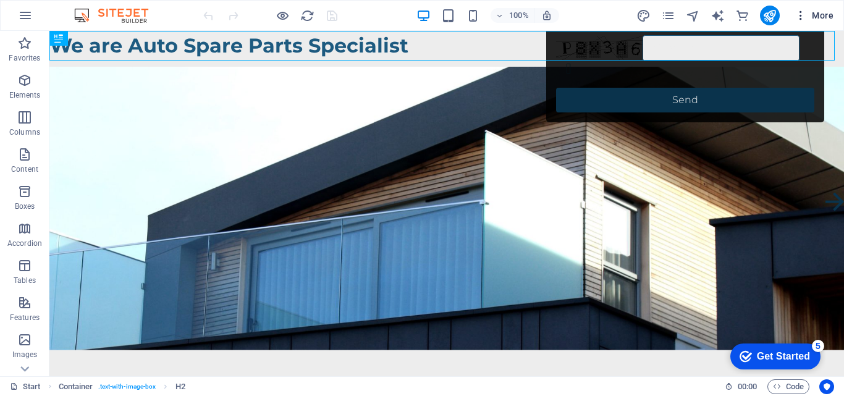
click at [802, 13] on icon "button" at bounding box center [801, 15] width 12 height 12
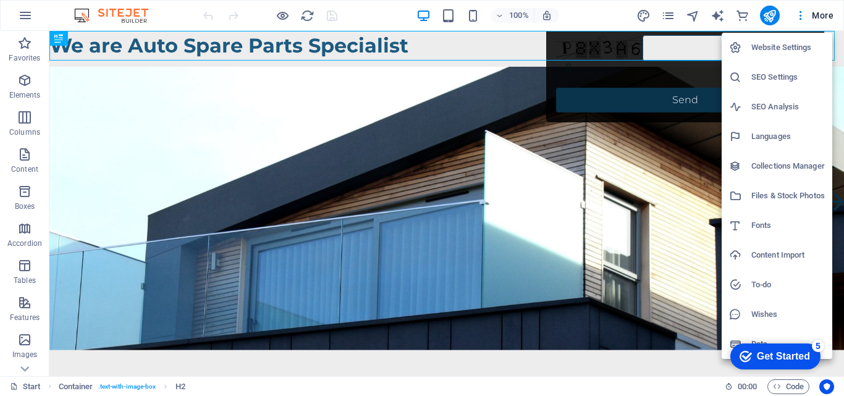
drag, startPoint x: 839, startPoint y: 51, endPoint x: 837, endPoint y: 108, distance: 56.9
click at [837, 108] on div at bounding box center [422, 198] width 844 height 396
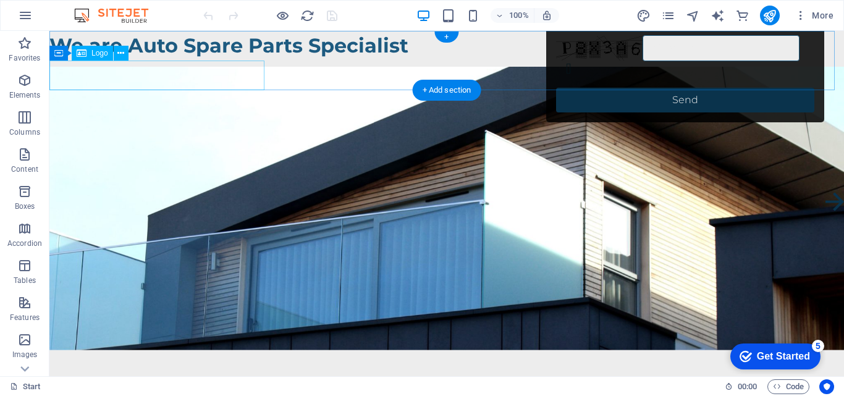
click at [150, 74] on div "BURAQ AUTO PARTS" at bounding box center [446, 76] width 795 height 30
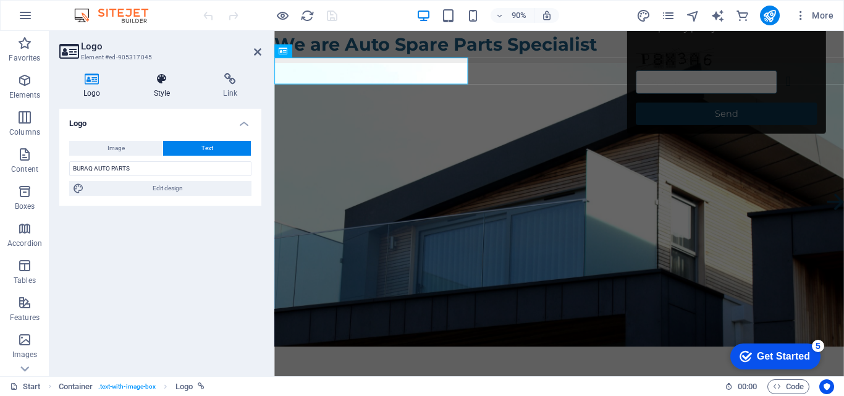
drag, startPoint x: 264, startPoint y: 74, endPoint x: 177, endPoint y: 95, distance: 89.8
click at [177, 95] on aside "Logo Element #ed-905317045 Logo Style Link Logo Image Text Drag files here, cli…" at bounding box center [161, 203] width 225 height 345
click at [122, 145] on span "Image" at bounding box center [116, 148] width 17 height 15
select select "DISABLED_OPTION_VALUE"
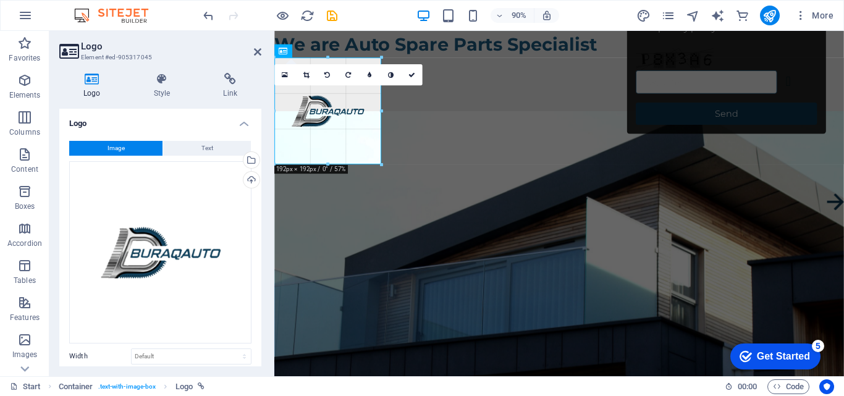
drag, startPoint x: 462, startPoint y: 57, endPoint x: 112, endPoint y: 160, distance: 364.5
type input "192"
select select "px"
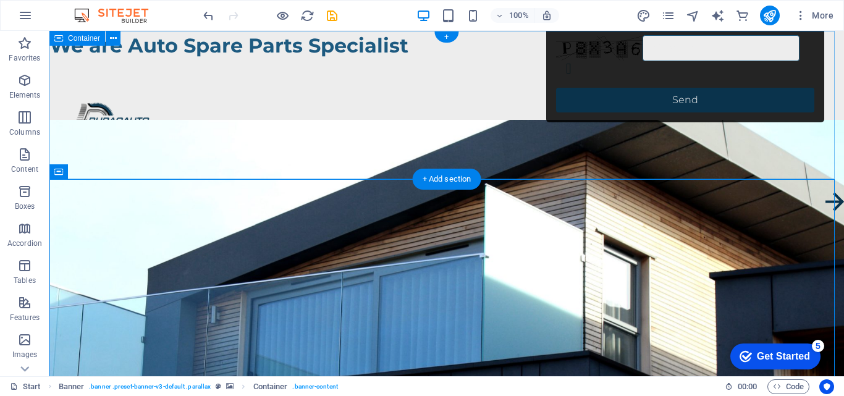
click at [235, 131] on div "We are Auto Spare Parts Specialist" at bounding box center [446, 105] width 795 height 148
